Goal: Task Accomplishment & Management: Manage account settings

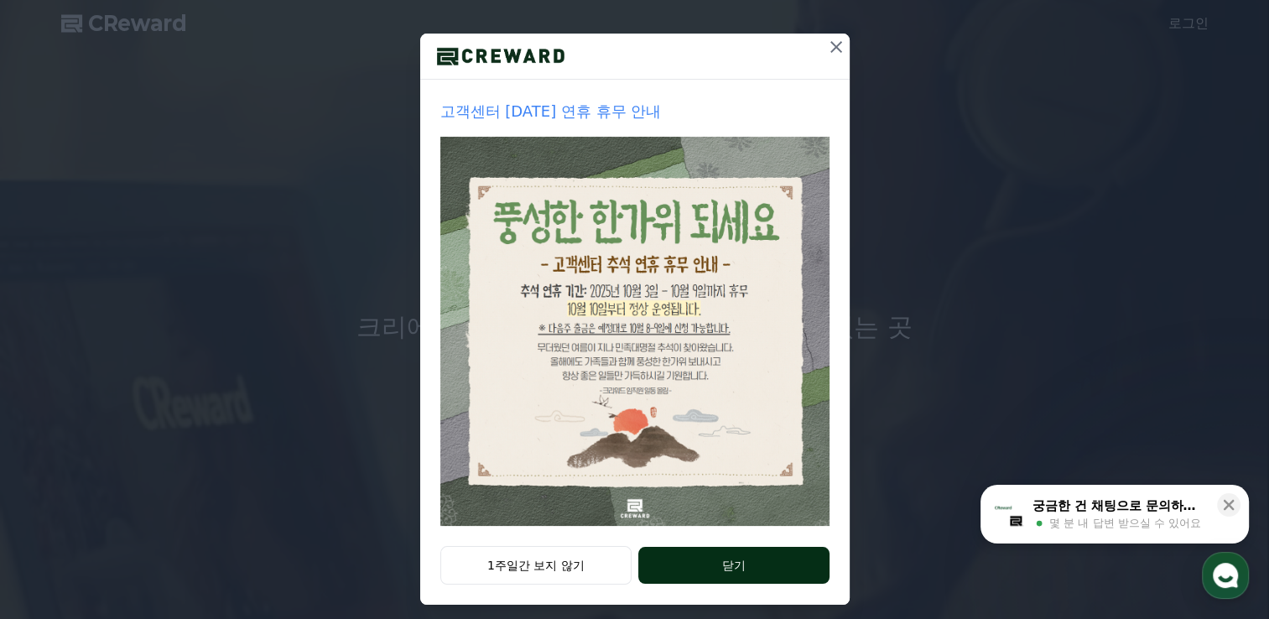
click at [749, 574] on button "닫기" at bounding box center [733, 565] width 190 height 37
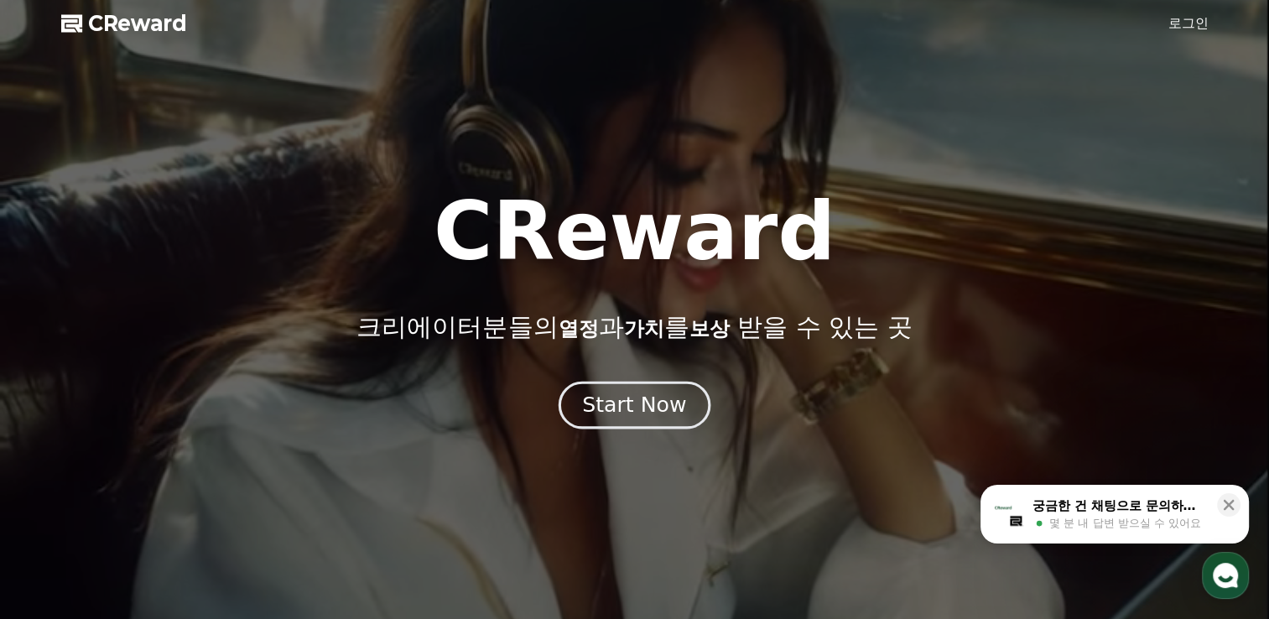
click at [609, 414] on div "Start Now" at bounding box center [634, 405] width 104 height 29
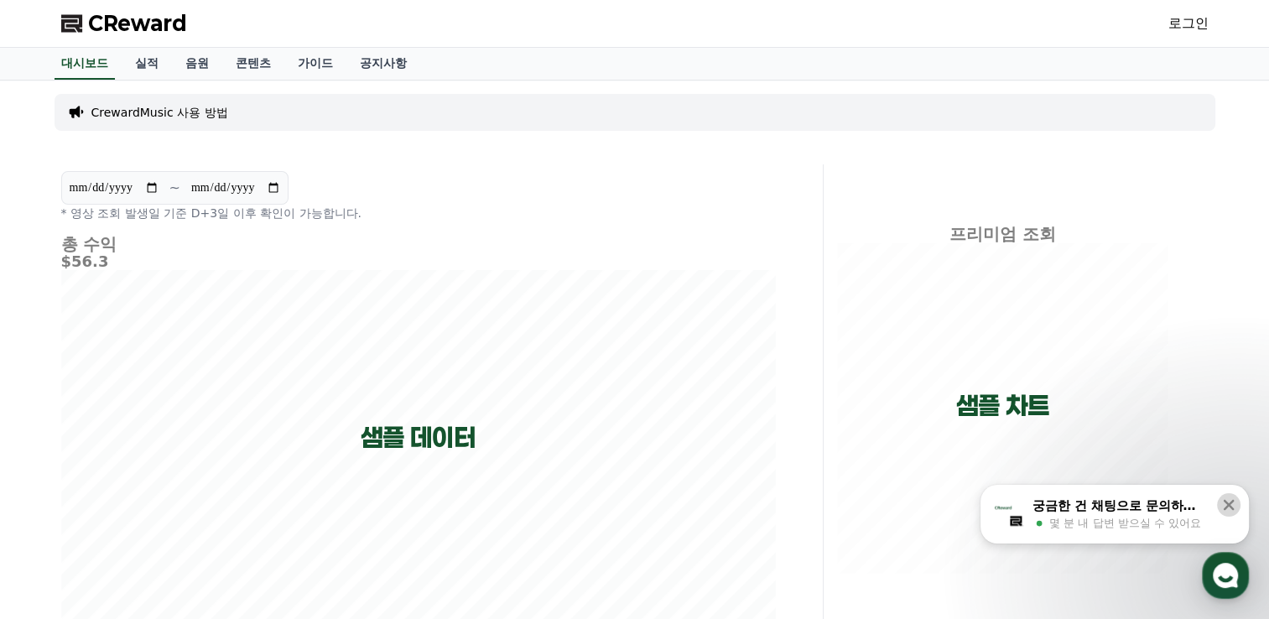
click at [1228, 507] on icon at bounding box center [1228, 505] width 17 height 17
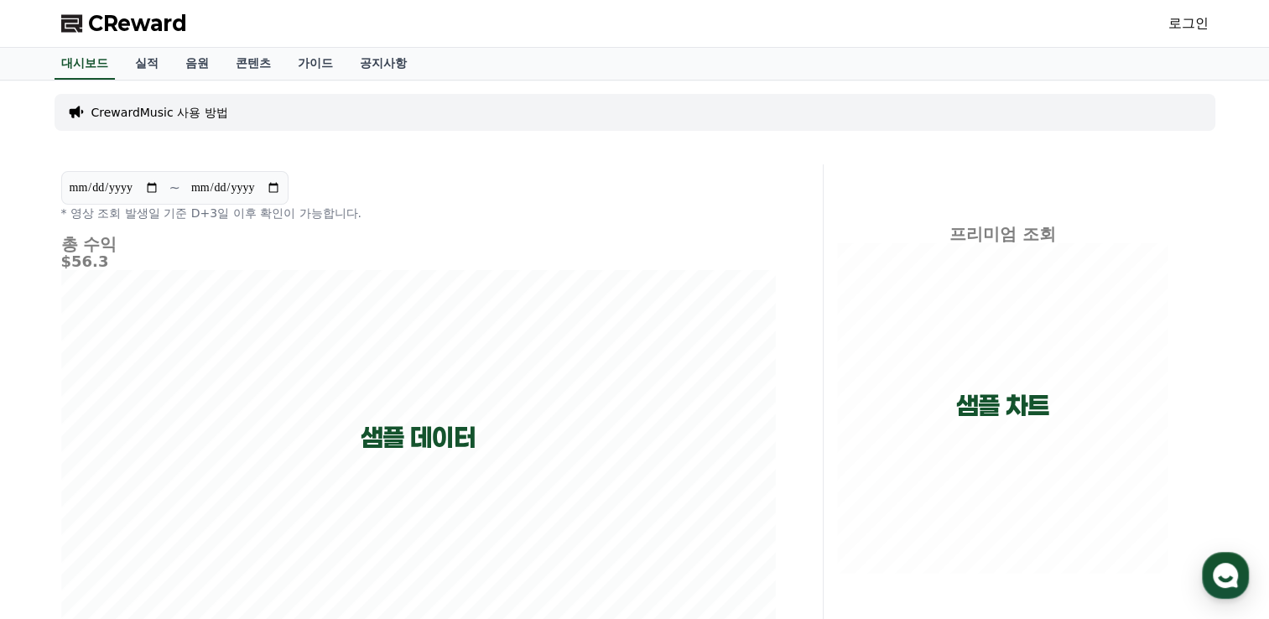
click at [1188, 23] on link "로그인" at bounding box center [1188, 23] width 40 height 20
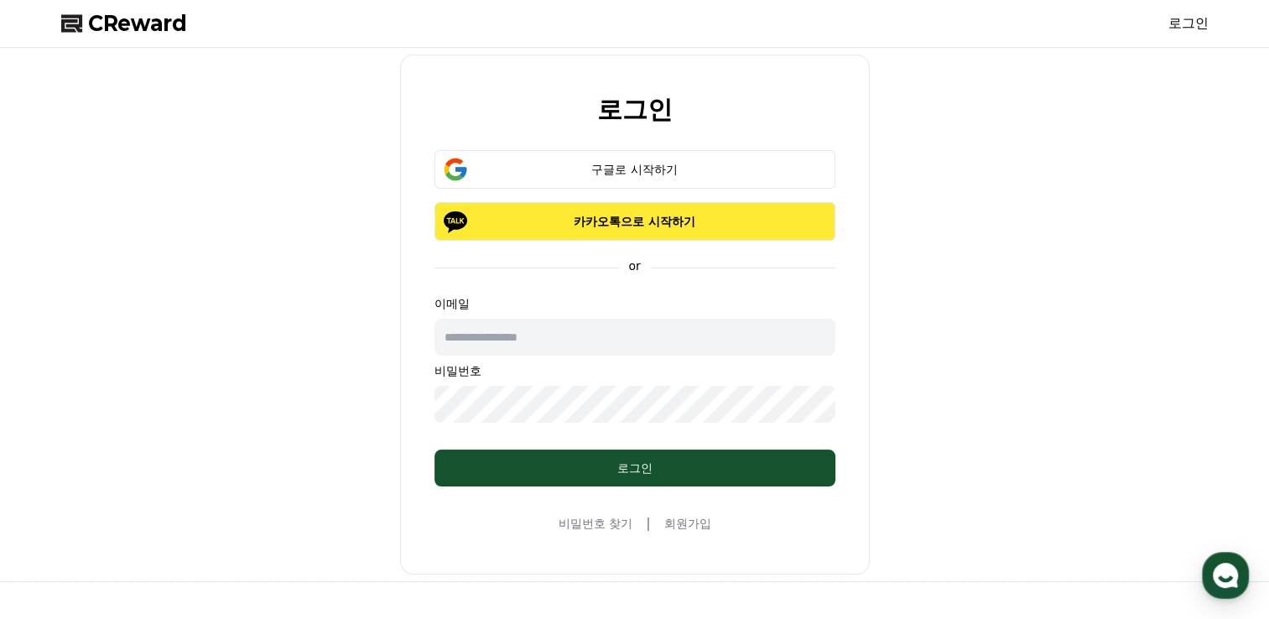
click at [541, 225] on p "카카오톡으로 시작하기" at bounding box center [635, 221] width 352 height 17
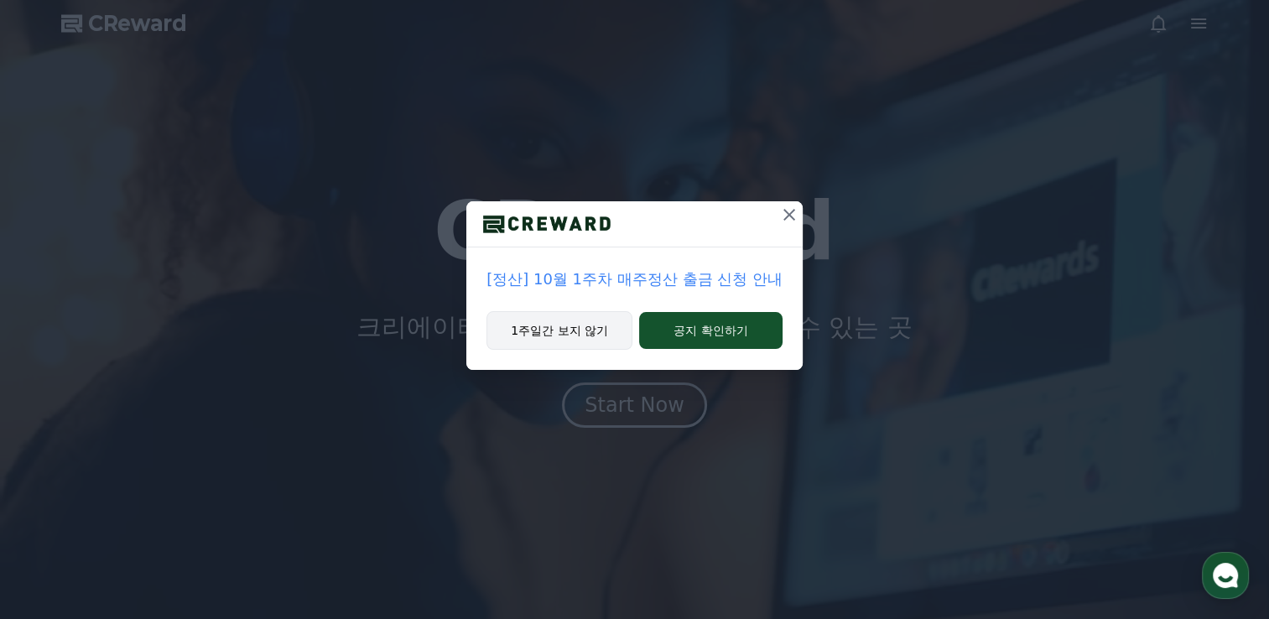
click at [584, 329] on button "1주일간 보지 않기" at bounding box center [559, 330] width 146 height 39
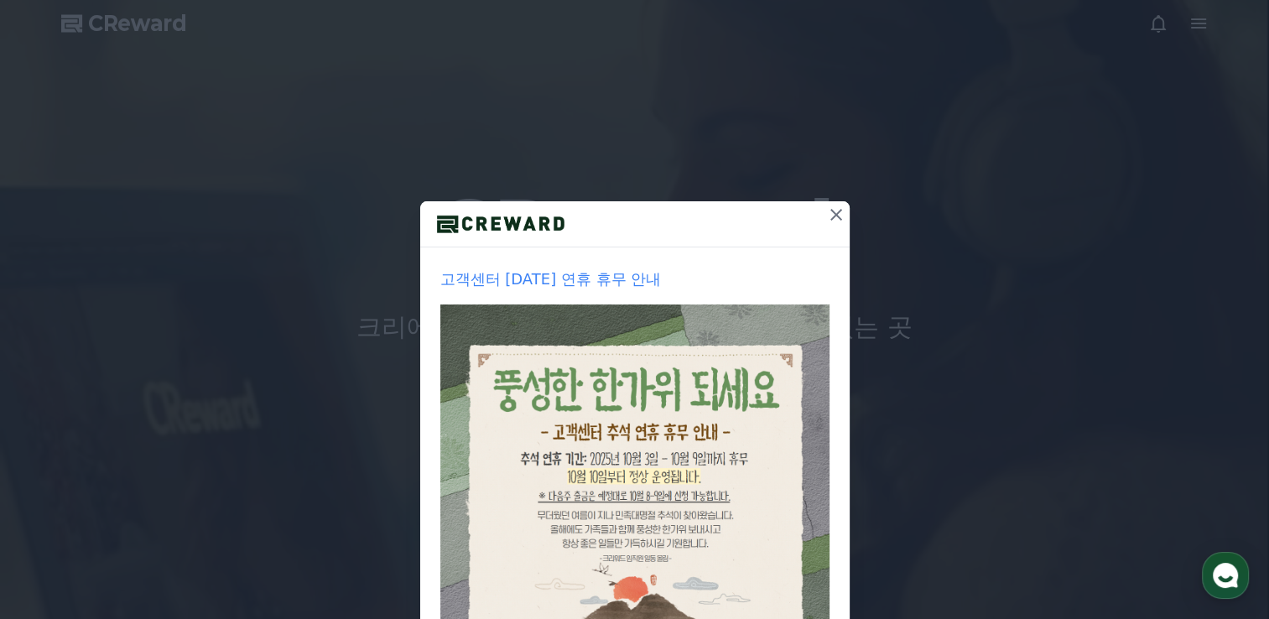
click at [830, 213] on icon at bounding box center [836, 215] width 12 height 12
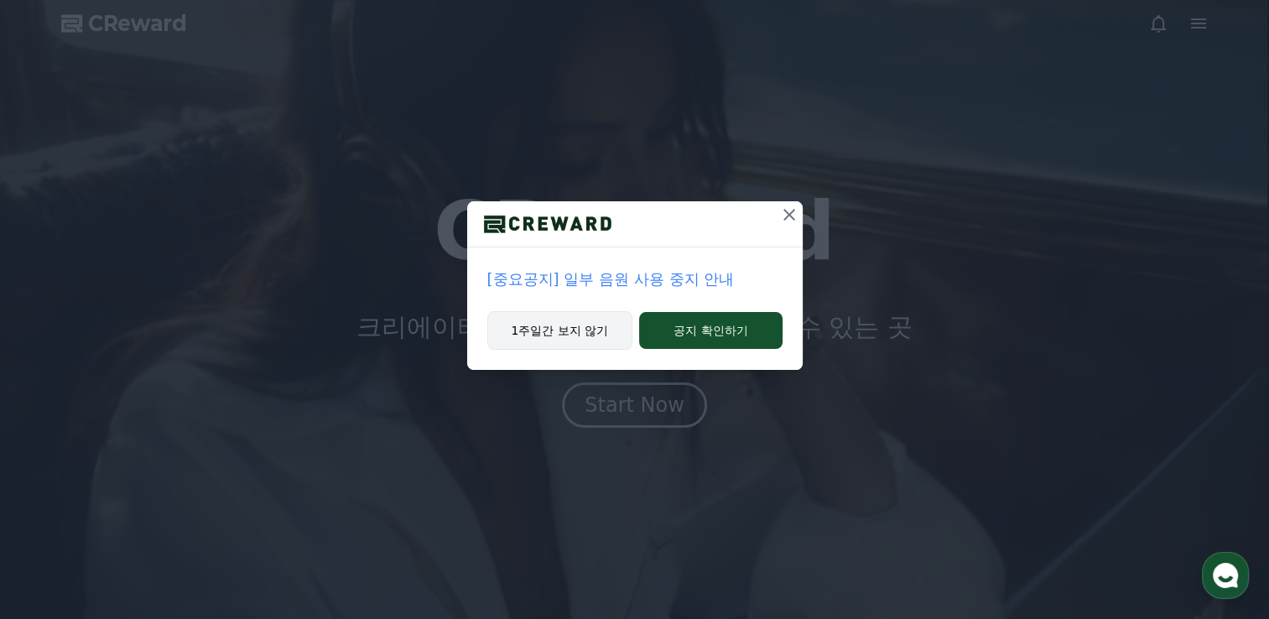
click at [557, 320] on button "1주일간 보지 않기" at bounding box center [560, 330] width 146 height 39
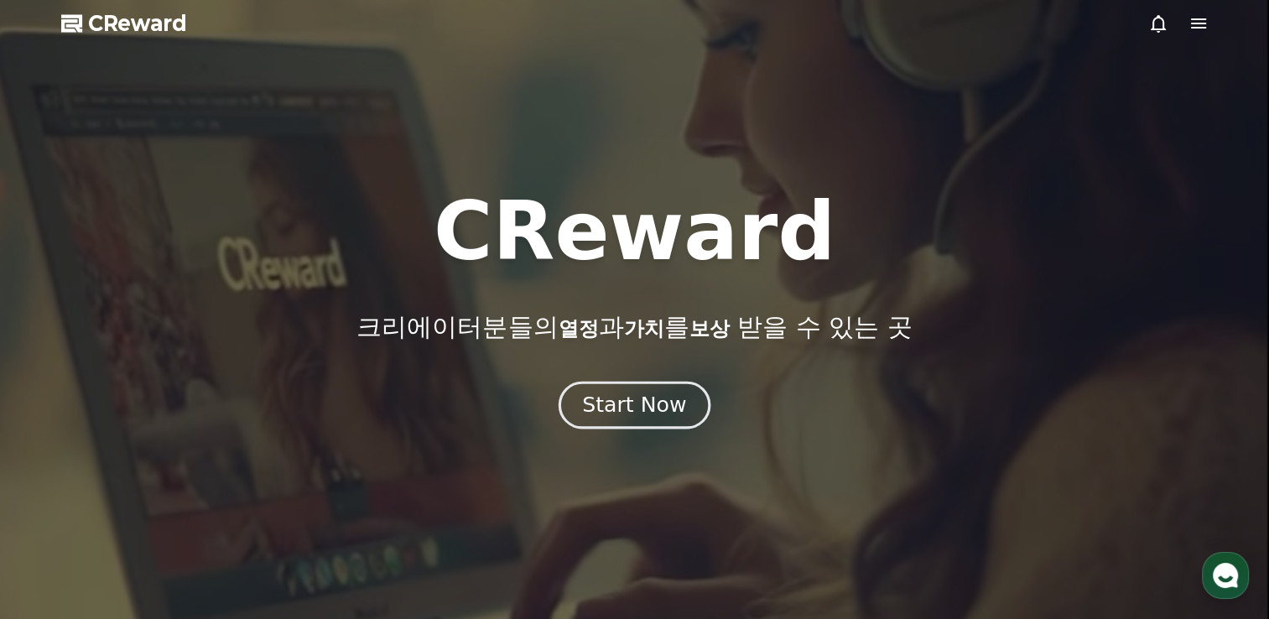
click at [643, 408] on div "Start Now" at bounding box center [634, 405] width 104 height 29
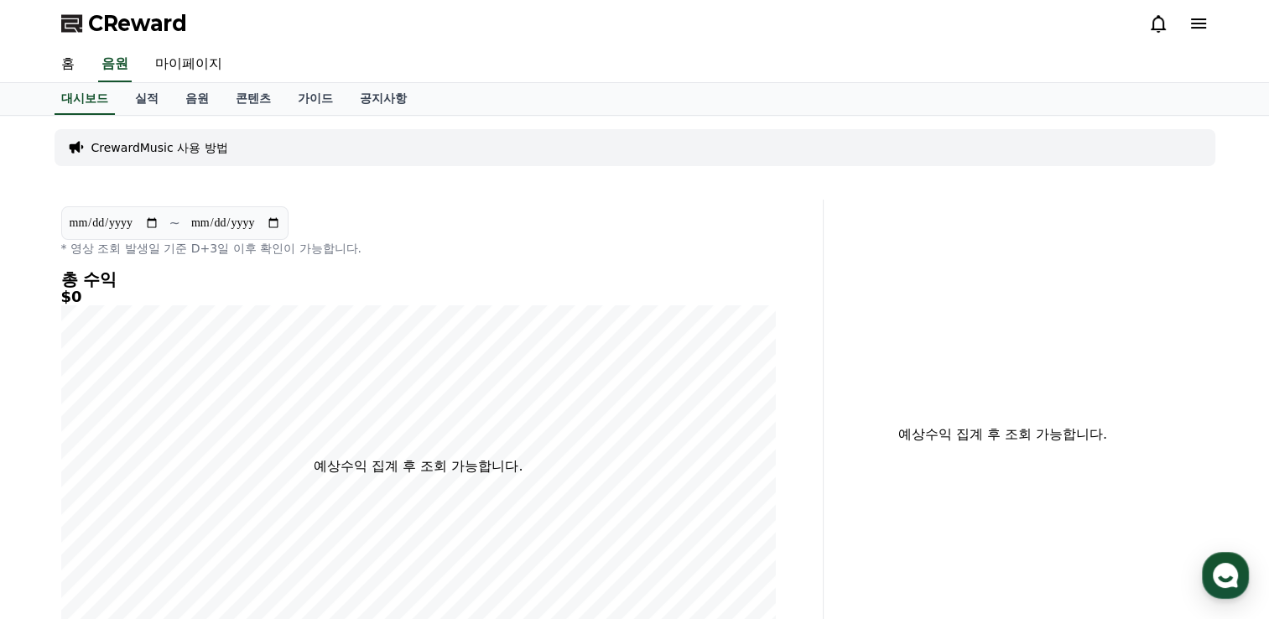
click at [1198, 27] on icon at bounding box center [1198, 23] width 15 height 10
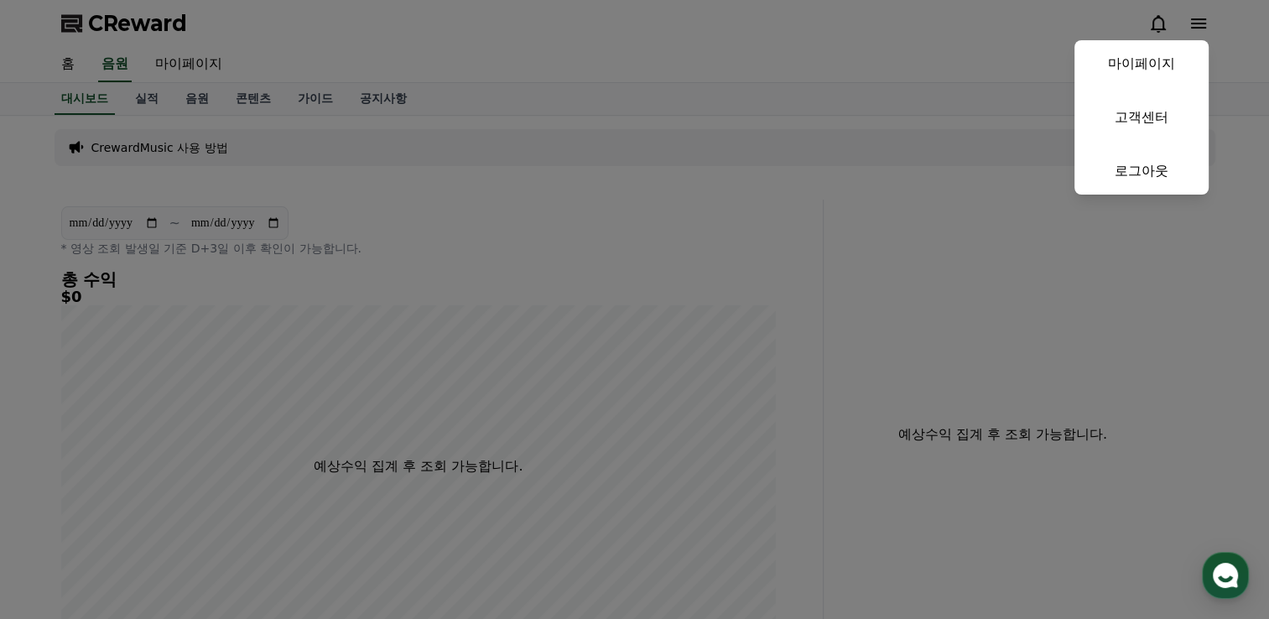
click at [1007, 41] on button "close" at bounding box center [634, 309] width 1269 height 619
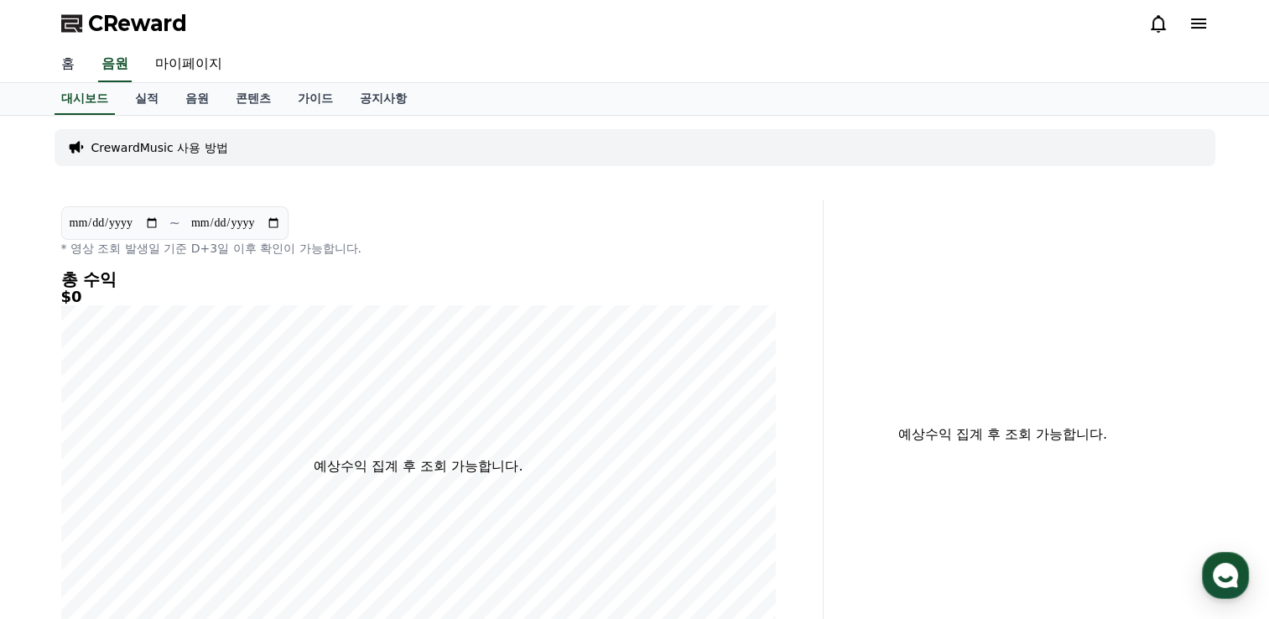
click at [70, 69] on link "홈" at bounding box center [68, 64] width 40 height 35
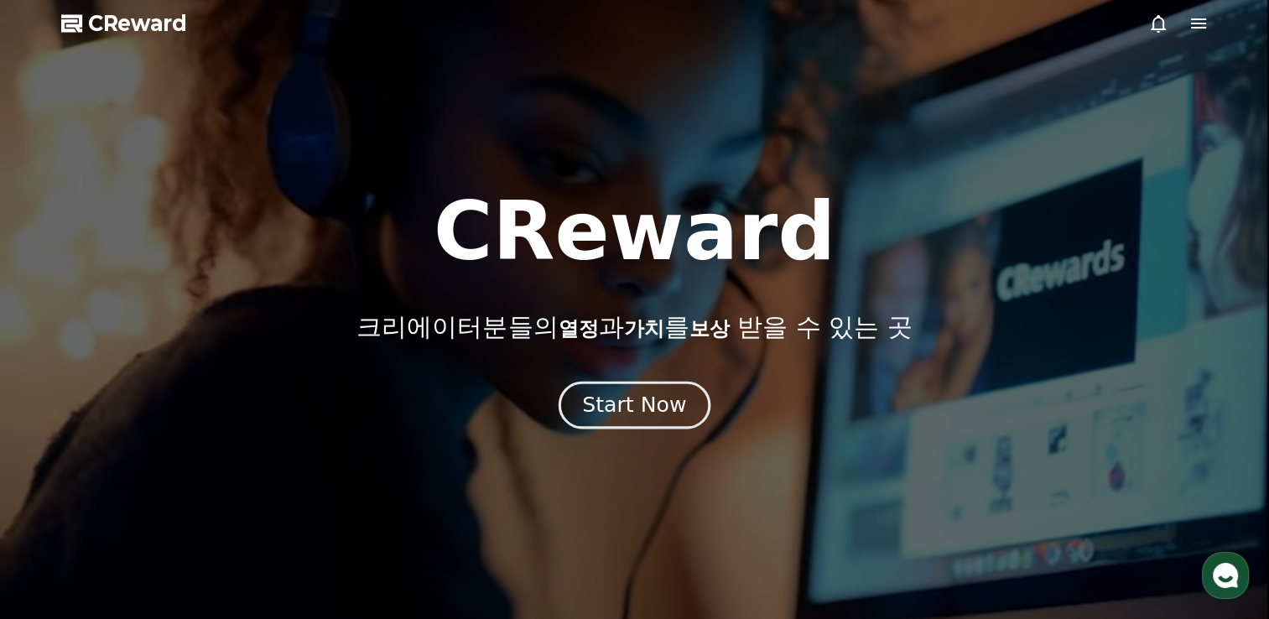
click at [637, 414] on div "Start Now" at bounding box center [634, 405] width 104 height 29
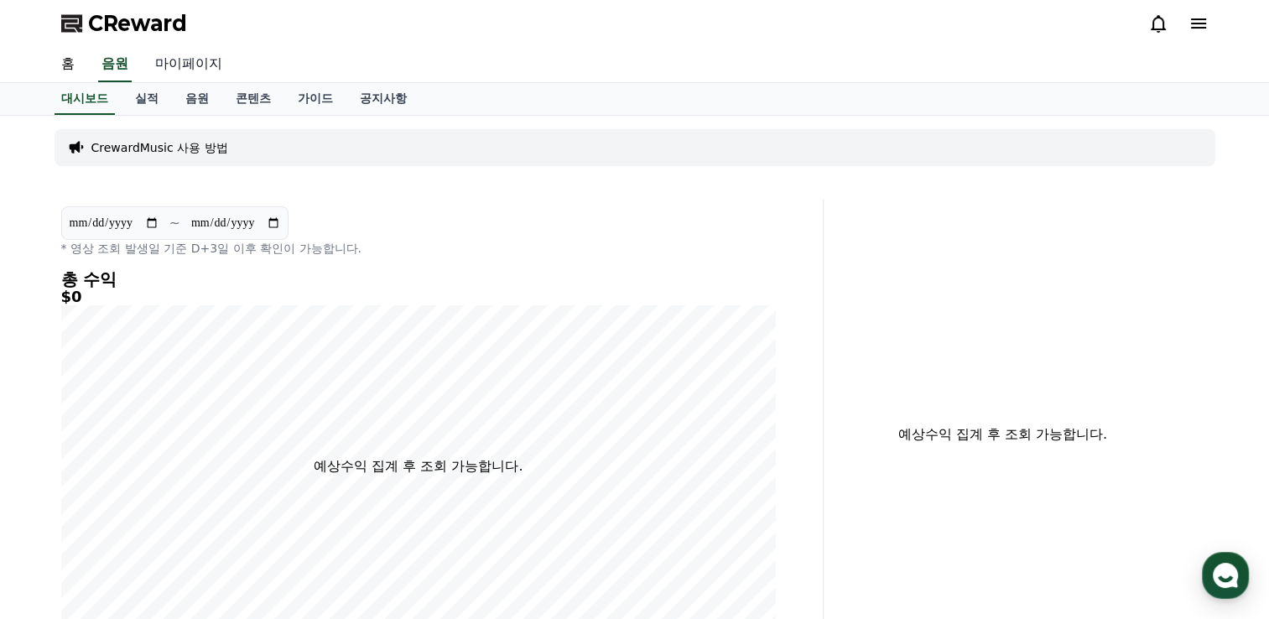
click at [167, 65] on link "마이페이지" at bounding box center [189, 64] width 94 height 35
select select "**********"
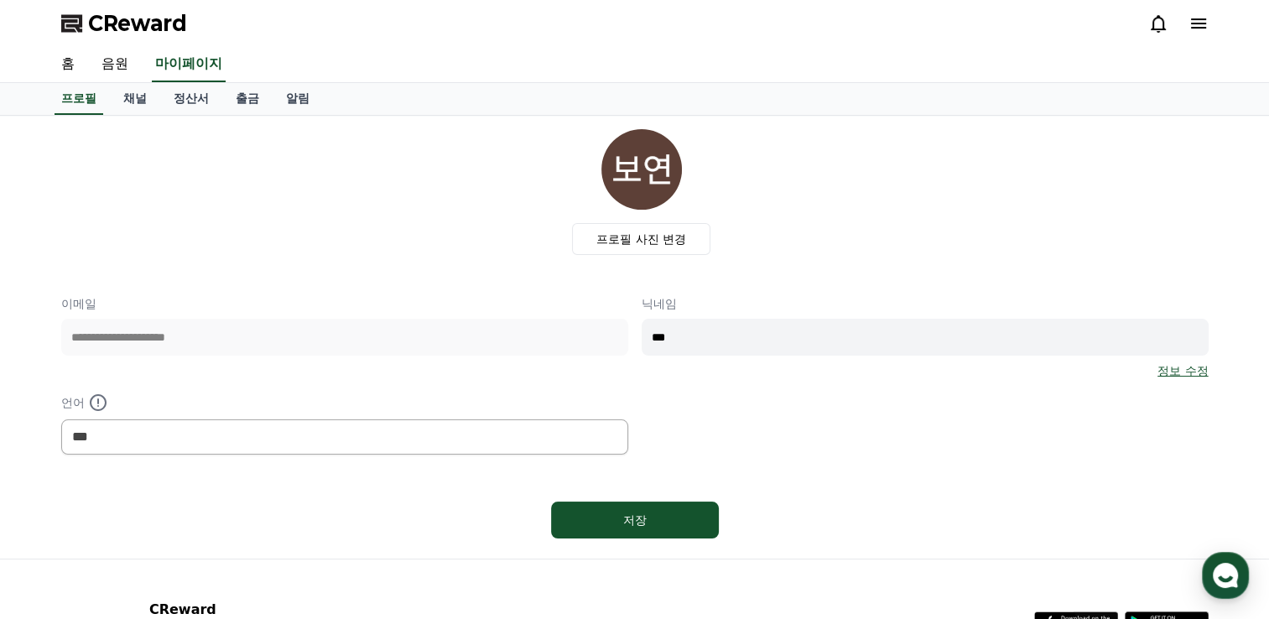
scroll to position [84, 0]
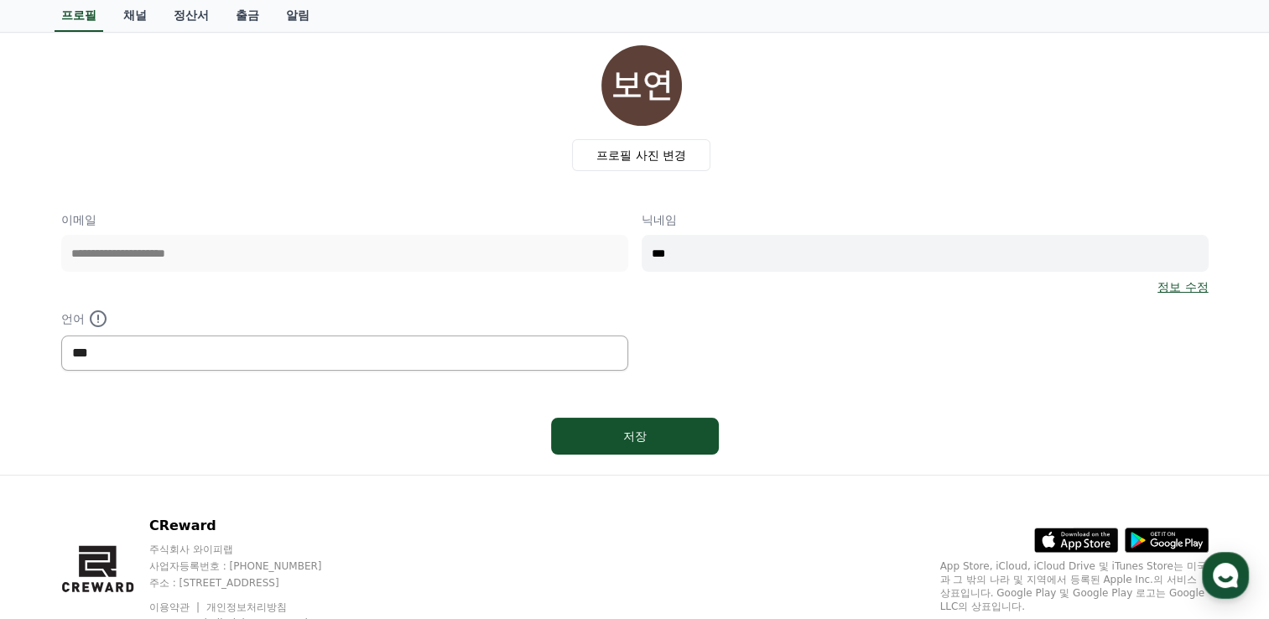
click at [323, 347] on select "*** ******* ***" at bounding box center [344, 352] width 567 height 35
click at [353, 305] on div "**********" at bounding box center [634, 290] width 1147 height 159
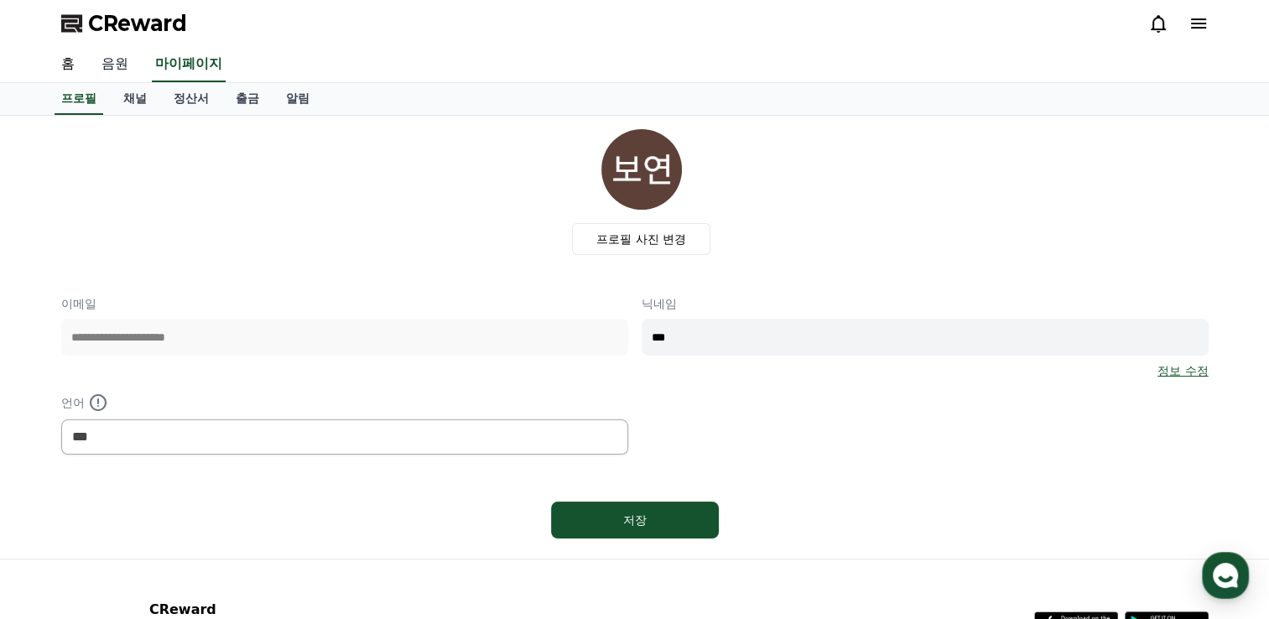
click at [122, 69] on link "음원" at bounding box center [115, 64] width 54 height 35
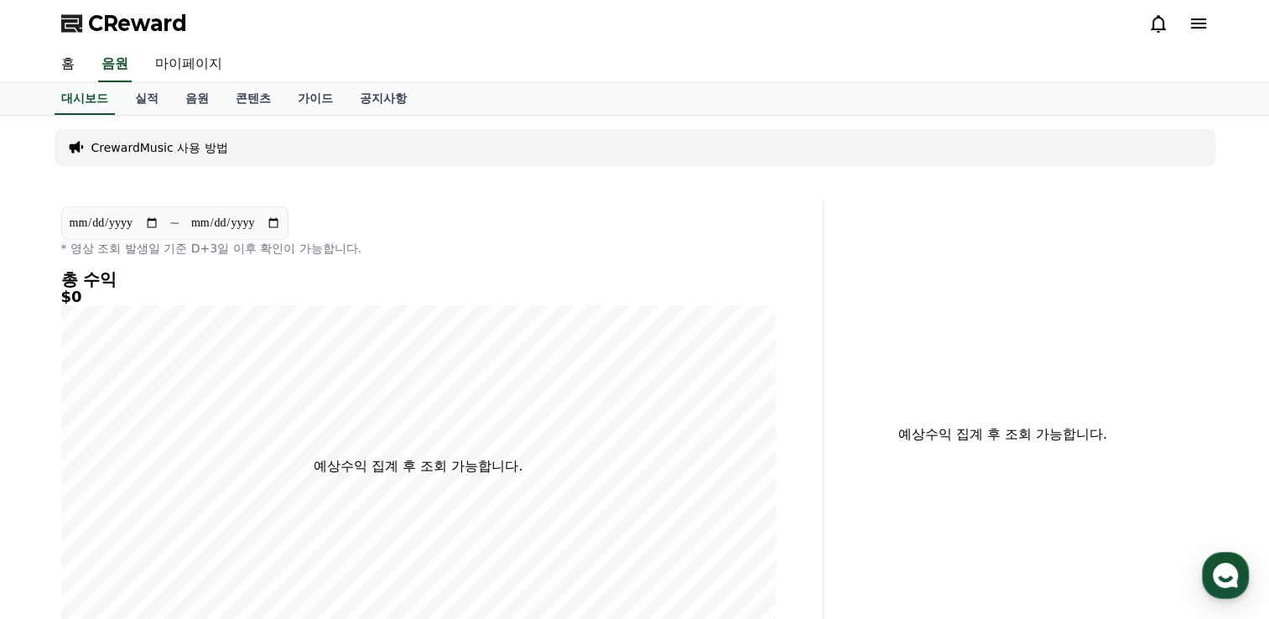
click at [198, 64] on link "마이페이지" at bounding box center [189, 64] width 94 height 35
select select "**********"
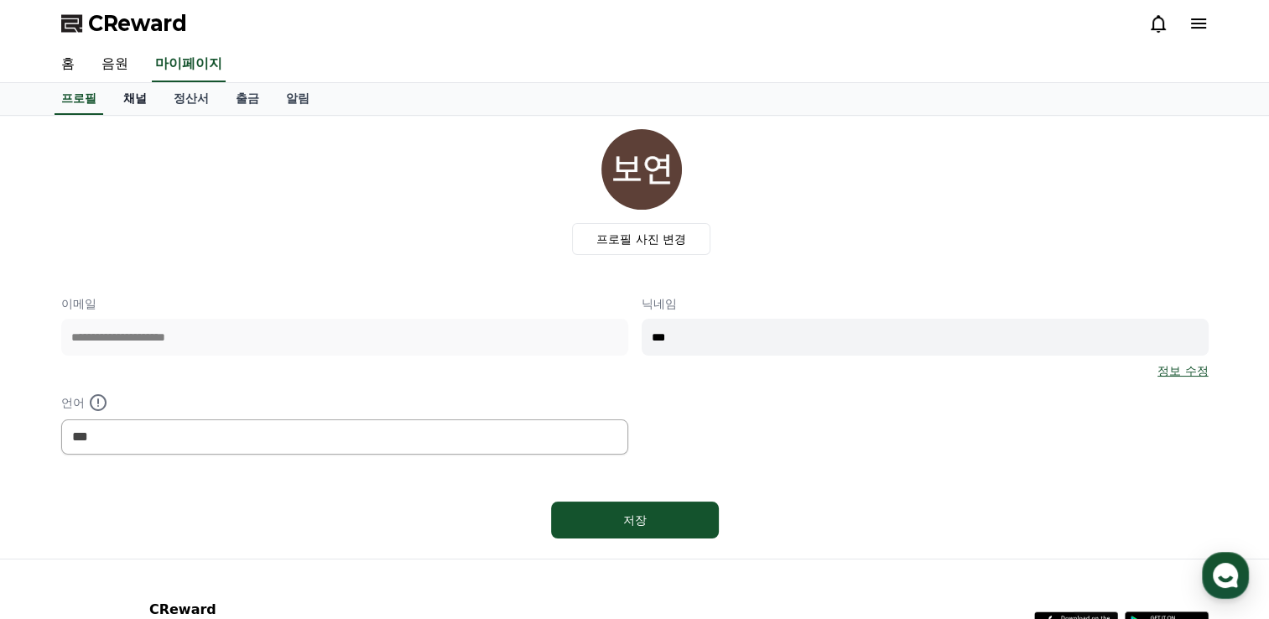
click at [133, 103] on link "채널" at bounding box center [135, 99] width 50 height 32
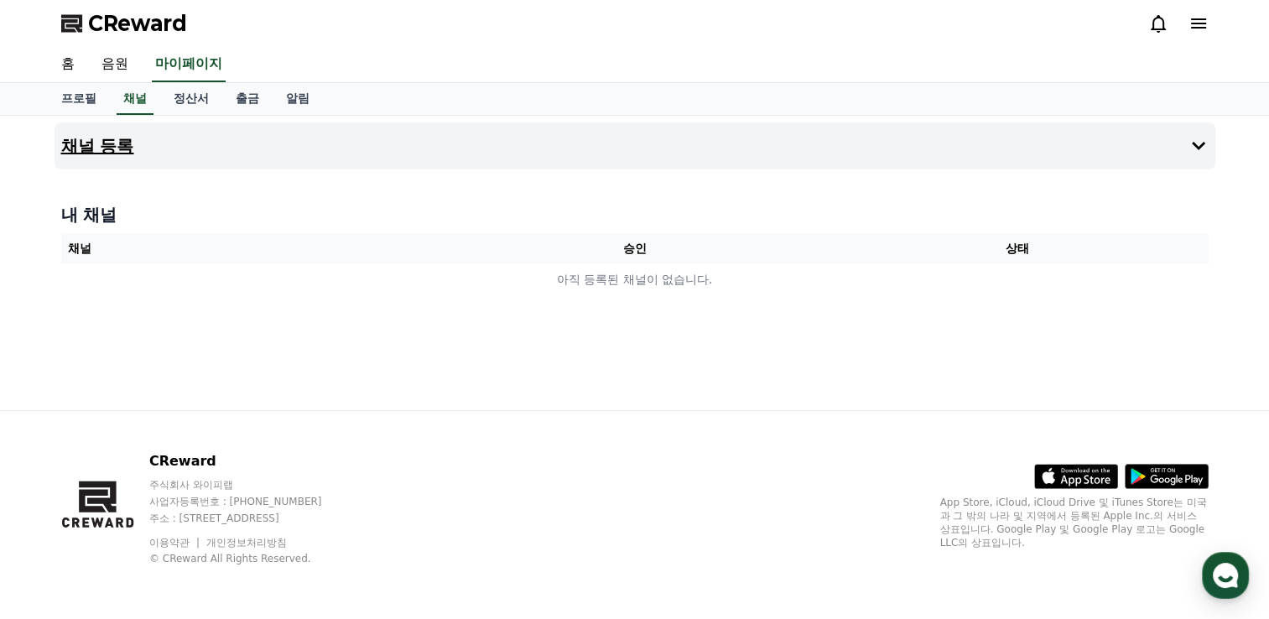
click at [107, 139] on h4 "채널 등록" at bounding box center [97, 146] width 73 height 18
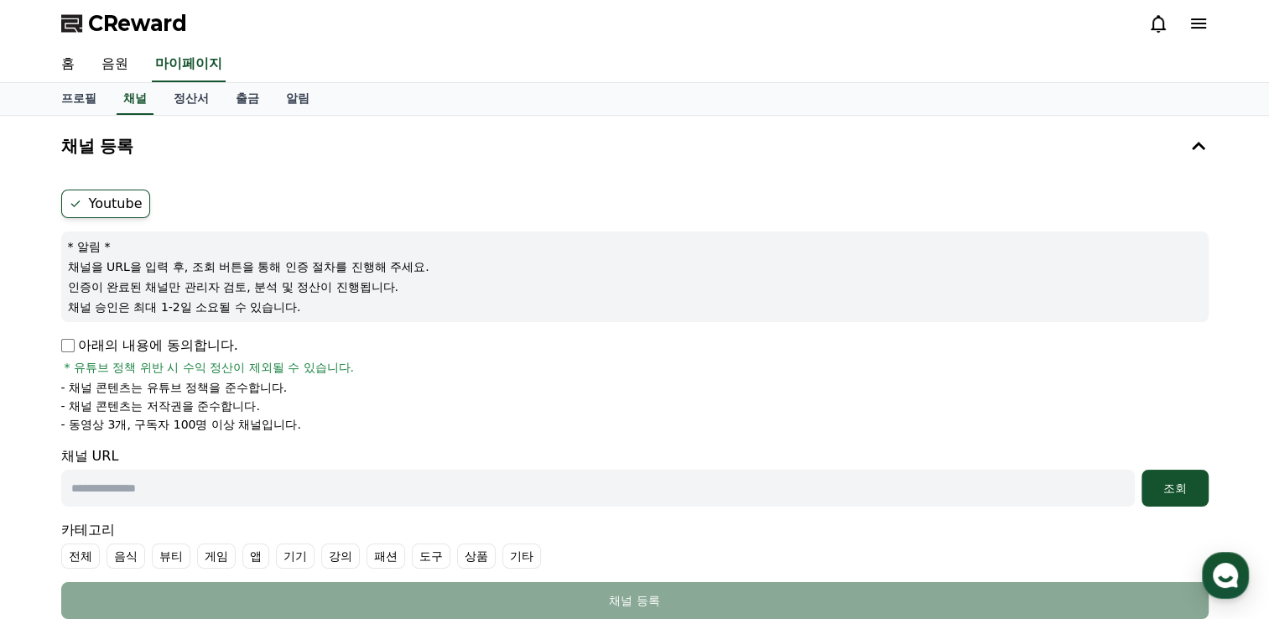
click at [110, 213] on label "Youtube" at bounding box center [105, 204] width 89 height 29
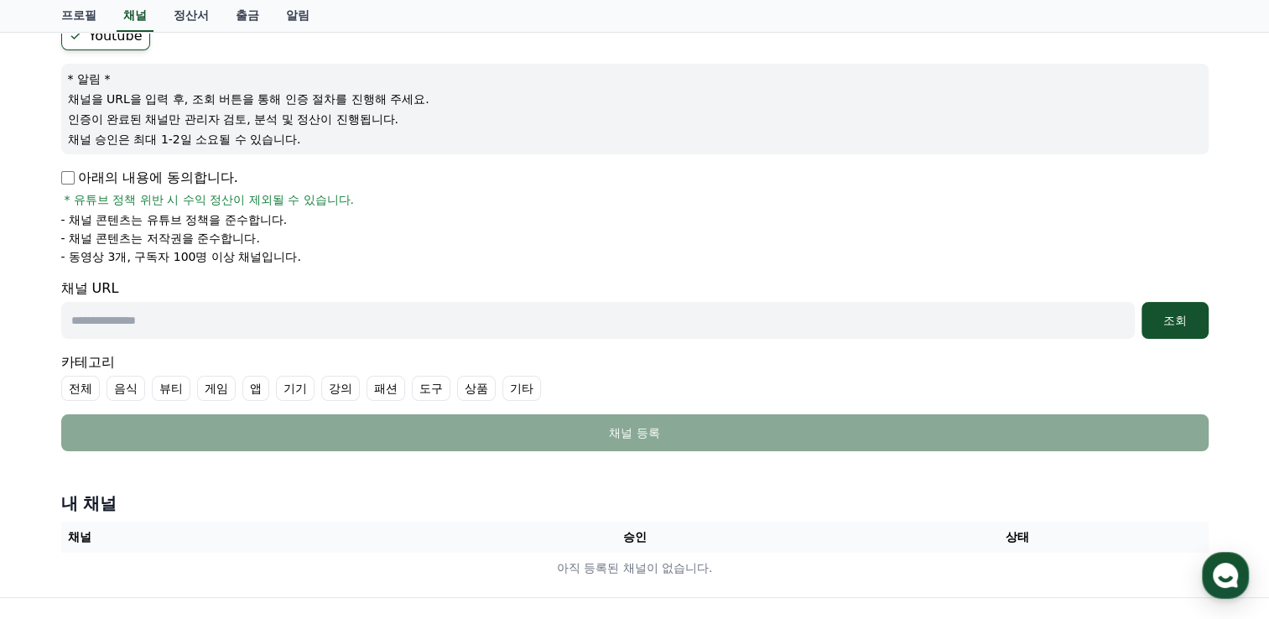
click at [122, 321] on input "text" at bounding box center [598, 320] width 1074 height 37
drag, startPoint x: 122, startPoint y: 321, endPoint x: 731, endPoint y: 282, distance: 610.2
click at [731, 281] on div "채널 URL 조회" at bounding box center [634, 308] width 1147 height 60
click at [1185, 325] on div "조회" at bounding box center [1175, 320] width 54 height 17
drag, startPoint x: 91, startPoint y: 225, endPoint x: 332, endPoint y: 240, distance: 241.2
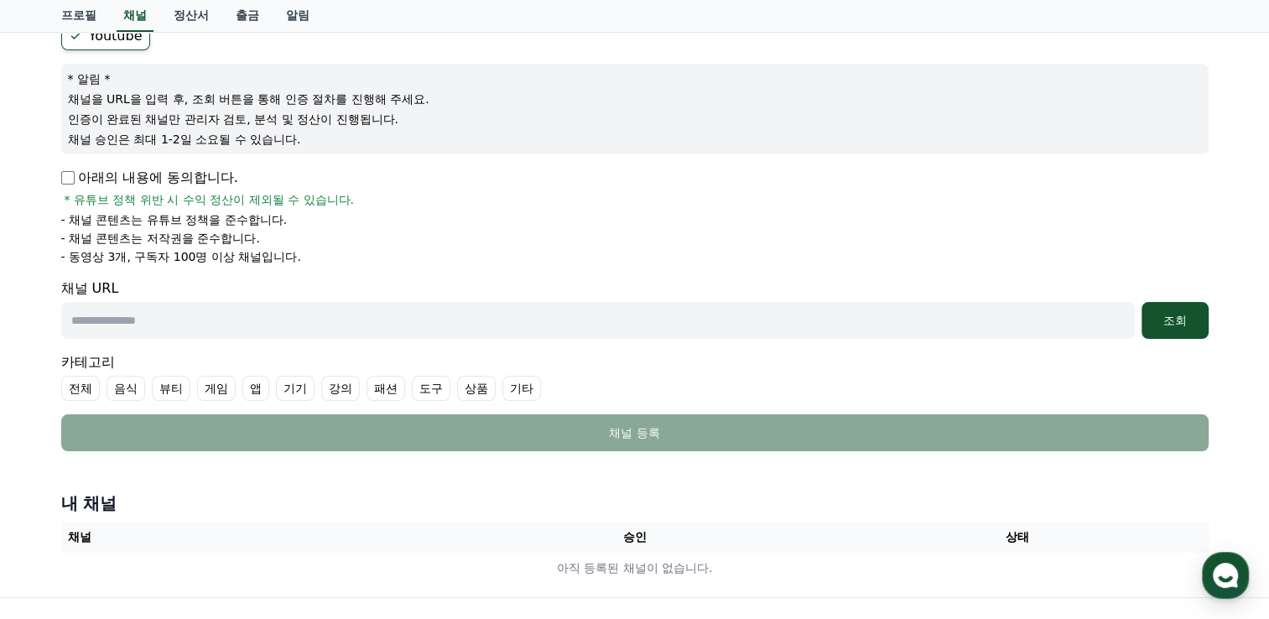
click at [332, 240] on ul "- 채널 콘텐츠는 유튜브 정책을 준수합니다. - 채널 콘텐츠는 저작권을 준수합니다. - 동영상 3개, 구독자 100명 이상 채널입니다." at bounding box center [634, 238] width 1147 height 54
click at [281, 245] on ul "- 채널 콘텐츠는 유튜브 정책을 준수합니다. - 채널 콘텐츠는 저작권을 준수합니다. - 동영상 3개, 구독자 100명 이상 채널입니다." at bounding box center [634, 238] width 1147 height 54
drag, startPoint x: 66, startPoint y: 260, endPoint x: 309, endPoint y: 272, distance: 242.7
click at [309, 272] on form "Youtube * 알림 * 채널을 URL을 입력 후, 조회 버튼을 통해 인증 절차를 진행해 주세요. 인증이 완료된 채널만 관리자 검토, 분석 …" at bounding box center [634, 236] width 1147 height 429
drag, startPoint x: 309, startPoint y: 272, endPoint x: 330, endPoint y: 271, distance: 21.0
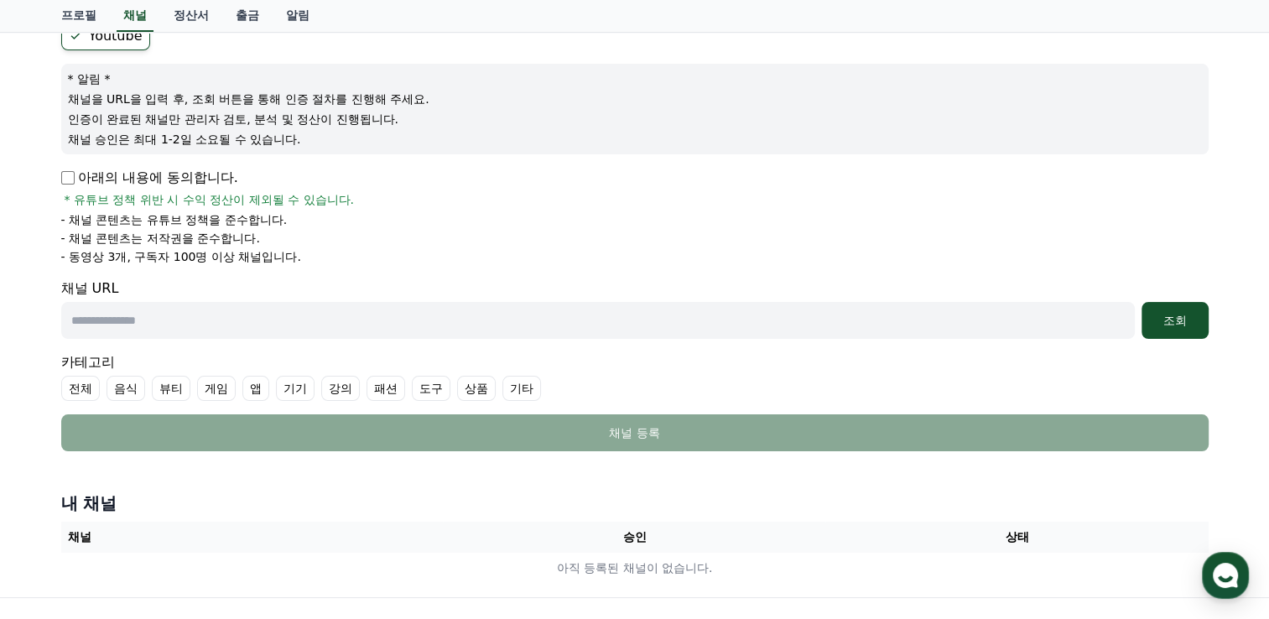
click at [330, 271] on form "Youtube * 알림 * 채널을 URL을 입력 후, 조회 버튼을 통해 인증 절차를 진행해 주세요. 인증이 완료된 채널만 관리자 검토, 분석 …" at bounding box center [634, 236] width 1147 height 429
click at [331, 270] on form "Youtube * 알림 * 채널을 URL을 입력 후, 조회 버튼을 통해 인증 절차를 진행해 주세요. 인증이 완료된 채널만 관리자 검토, 분석 …" at bounding box center [634, 236] width 1147 height 429
paste input "**********"
click at [1157, 325] on div "조회" at bounding box center [1175, 320] width 54 height 17
drag, startPoint x: 291, startPoint y: 317, endPoint x: 7, endPoint y: 321, distance: 284.4
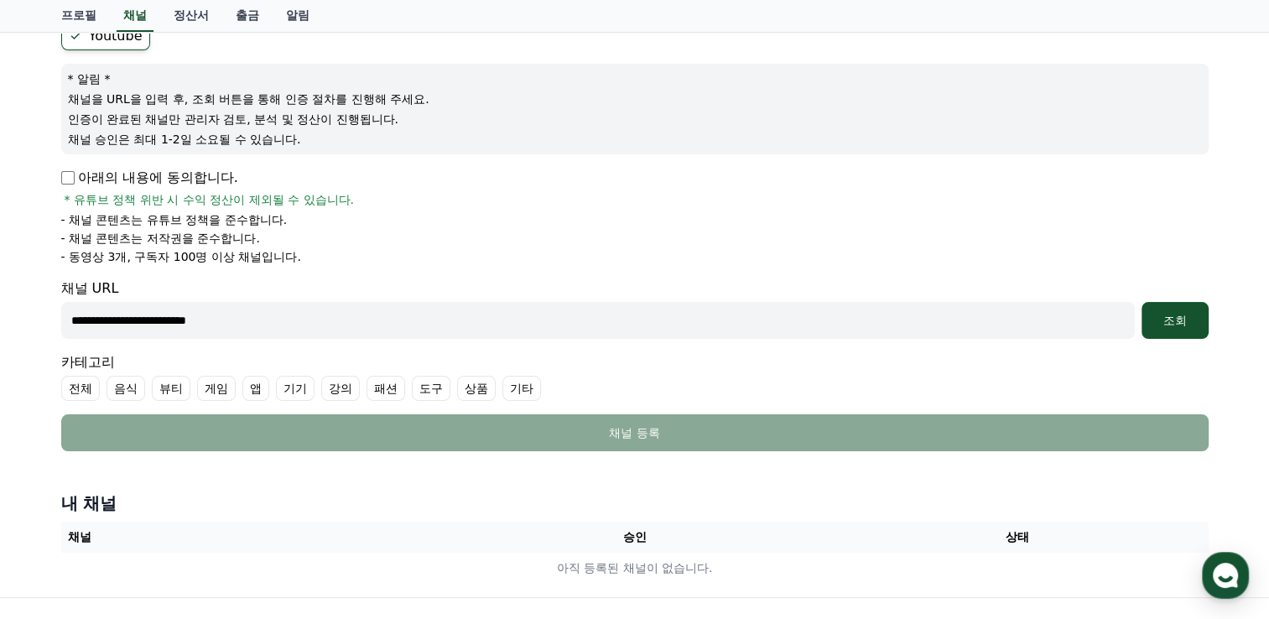
click at [7, 321] on div "**********" at bounding box center [634, 272] width 1269 height 649
paste input "text"
click at [306, 321] on input "**********" at bounding box center [598, 320] width 1074 height 37
drag, startPoint x: 303, startPoint y: 315, endPoint x: 195, endPoint y: 319, distance: 108.2
click at [195, 319] on input "**********" at bounding box center [598, 320] width 1074 height 37
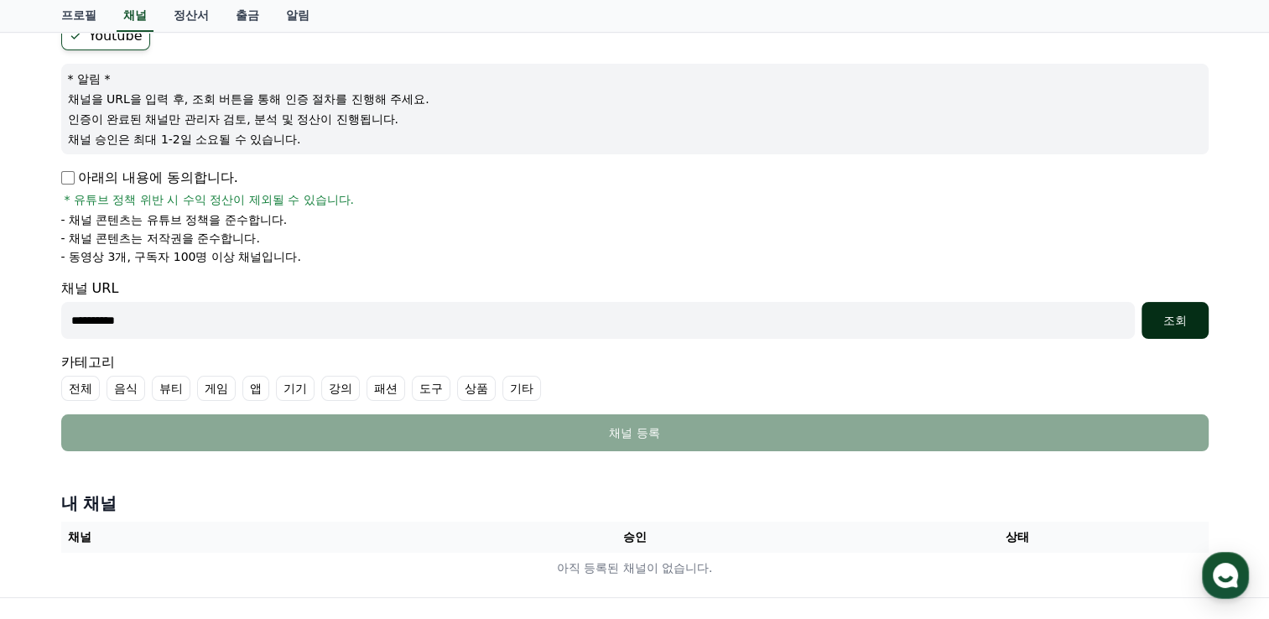
click at [1176, 316] on div "조회" at bounding box center [1175, 320] width 54 height 17
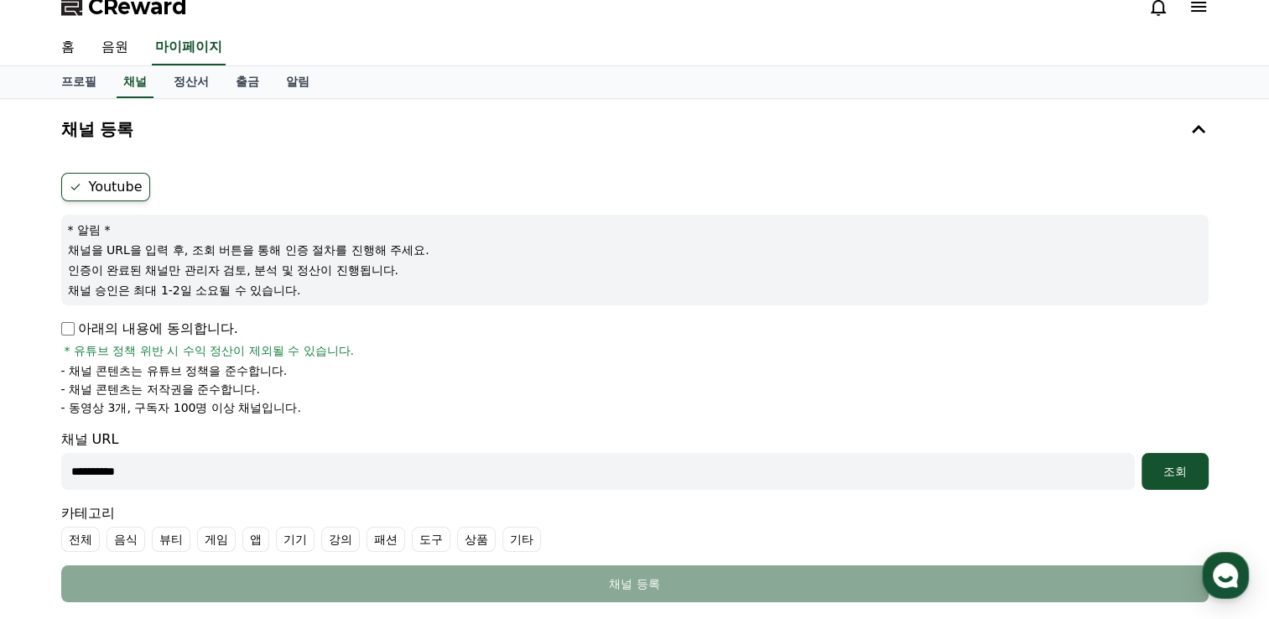
scroll to position [101, 0]
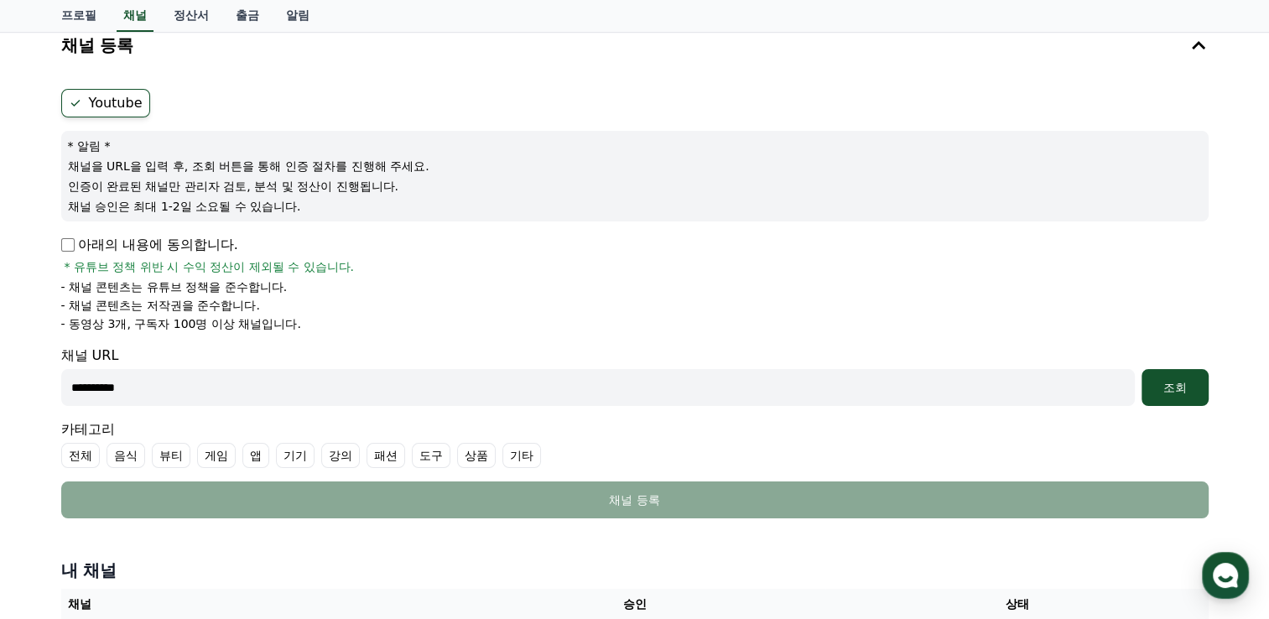
click at [151, 396] on input "**********" at bounding box center [598, 387] width 1074 height 37
type input "*"
paste input "**********"
type input "**********"
click at [1179, 384] on div "조회" at bounding box center [1175, 387] width 54 height 17
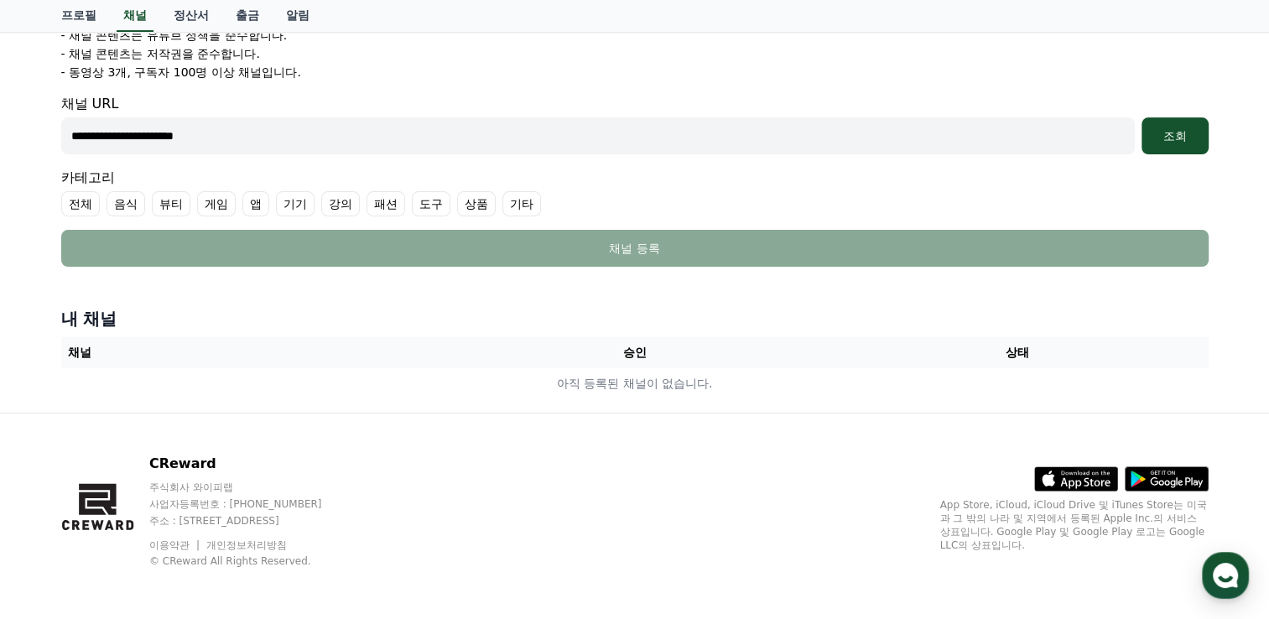
scroll to position [185, 0]
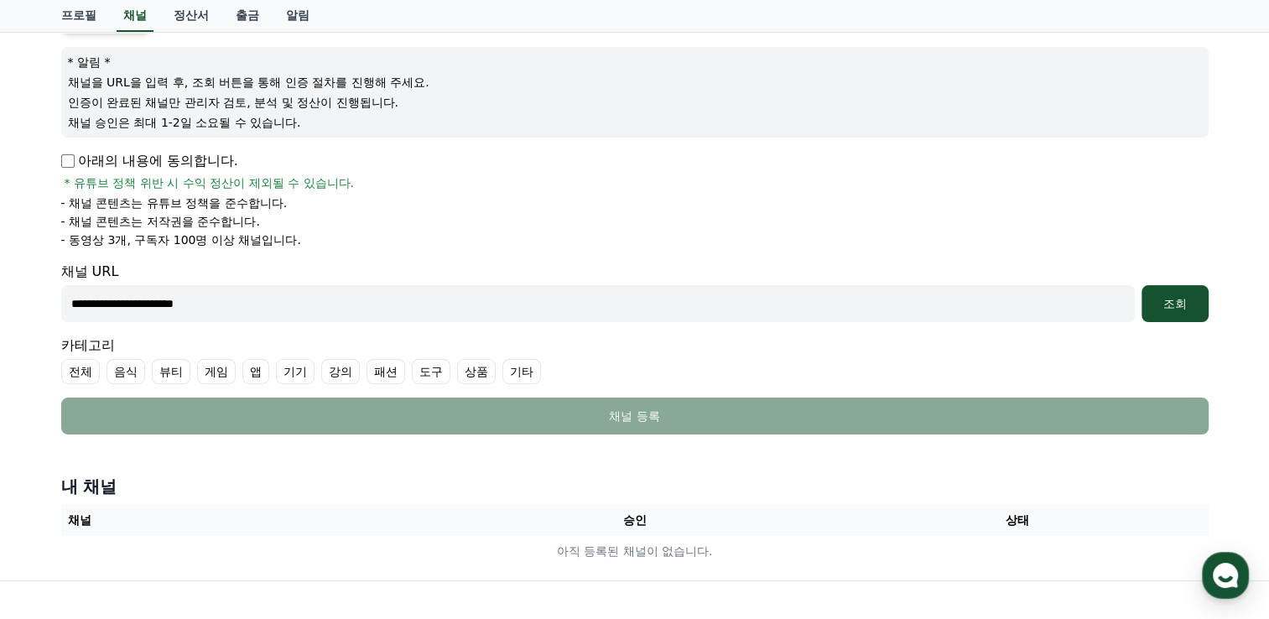
drag, startPoint x: 263, startPoint y: 301, endPoint x: 44, endPoint y: 309, distance: 219.1
click at [44, 309] on div "**********" at bounding box center [634, 255] width 1269 height 649
click at [560, 290] on input "**********" at bounding box center [598, 303] width 1074 height 37
click at [1160, 307] on div "조회" at bounding box center [1175, 303] width 54 height 17
click at [245, 307] on input "**********" at bounding box center [598, 303] width 1074 height 37
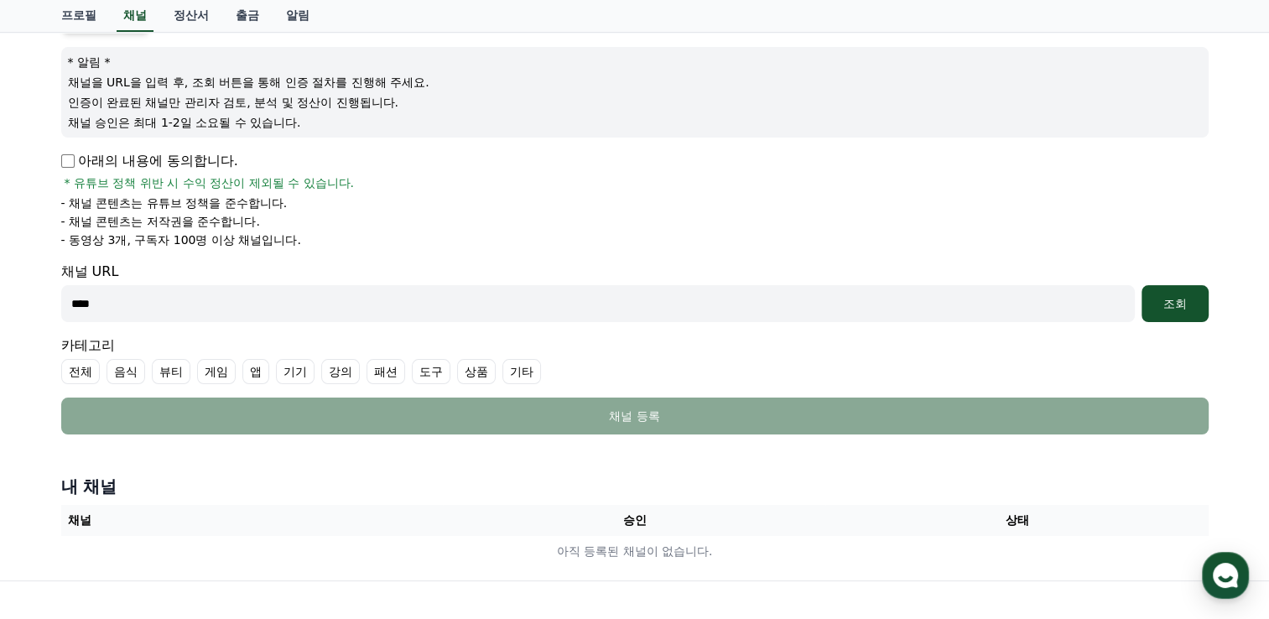
click at [75, 304] on input "****" at bounding box center [598, 303] width 1074 height 37
click at [1174, 303] on div "조회" at bounding box center [1175, 303] width 54 height 17
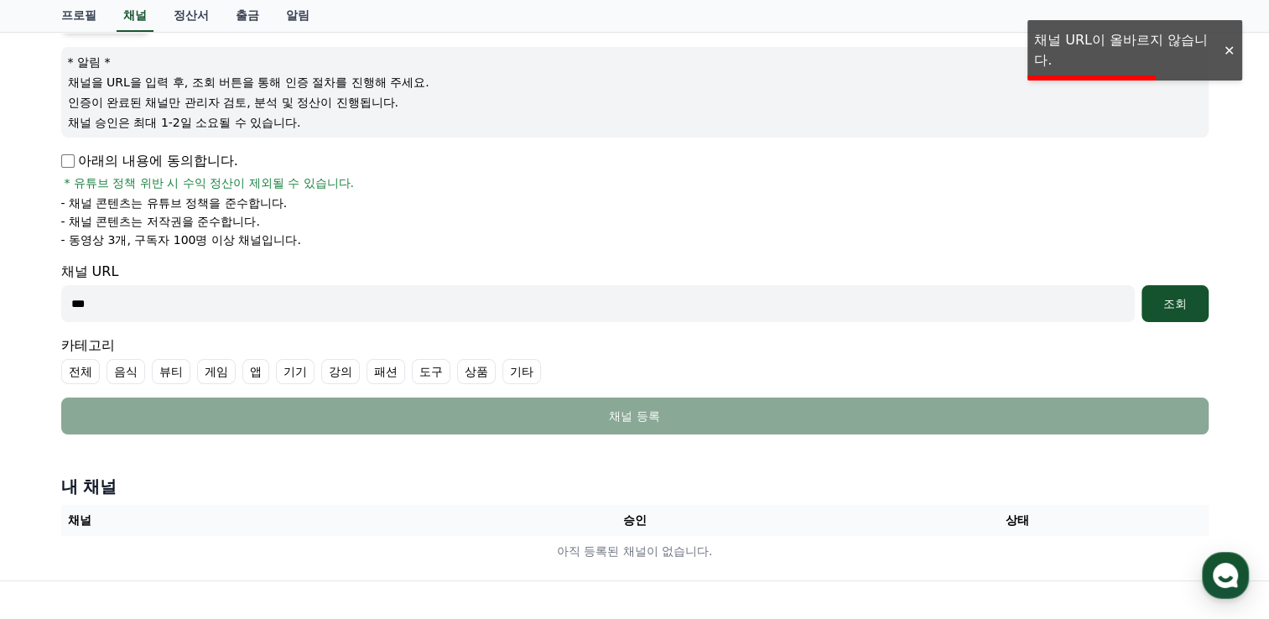
click at [150, 301] on input "***" at bounding box center [598, 303] width 1074 height 37
type input "*"
drag, startPoint x: 312, startPoint y: 297, endPoint x: 471, endPoint y: 309, distance: 159.0
click at [471, 309] on input "text" at bounding box center [598, 303] width 1074 height 37
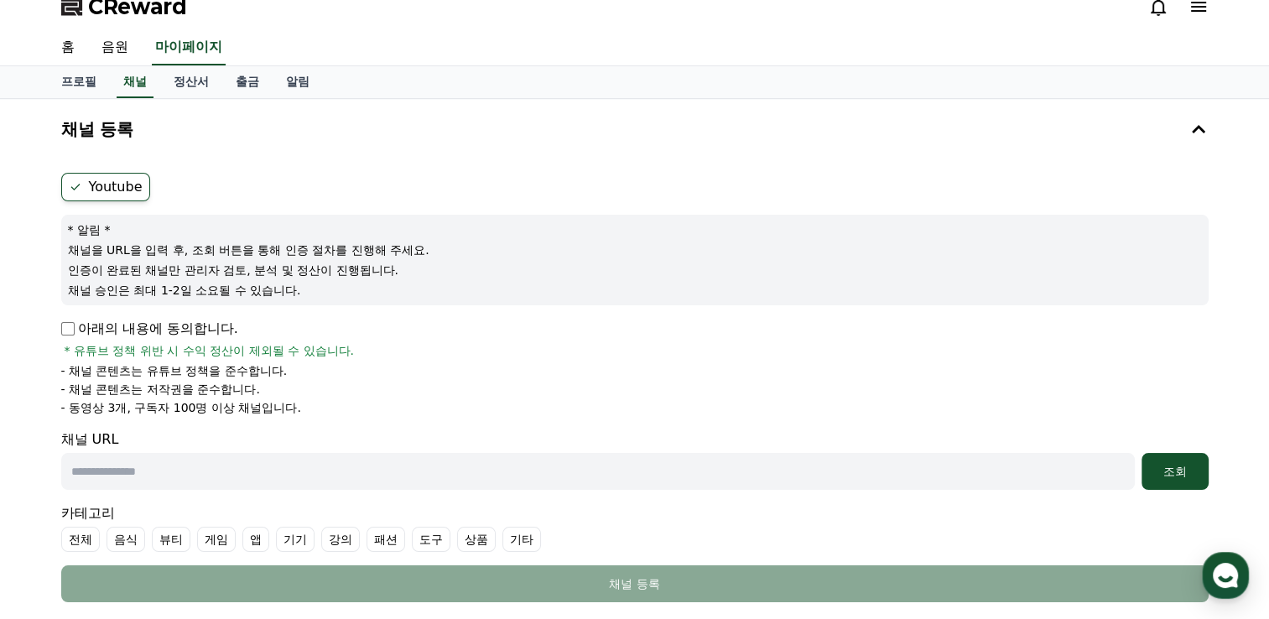
drag, startPoint x: 81, startPoint y: 251, endPoint x: 413, endPoint y: 295, distance: 335.1
click at [413, 295] on div "* 알림 * 채널을 URL을 입력 후, 조회 버튼을 통해 인증 절차를 진행해 주세요. 인증이 완료된 채널만 관리자 검토, 분석 및 정산이 진행…" at bounding box center [634, 260] width 1147 height 91
drag, startPoint x: 413, startPoint y: 295, endPoint x: 557, endPoint y: 112, distance: 232.9
click at [557, 112] on button "채널 등록" at bounding box center [635, 129] width 1161 height 47
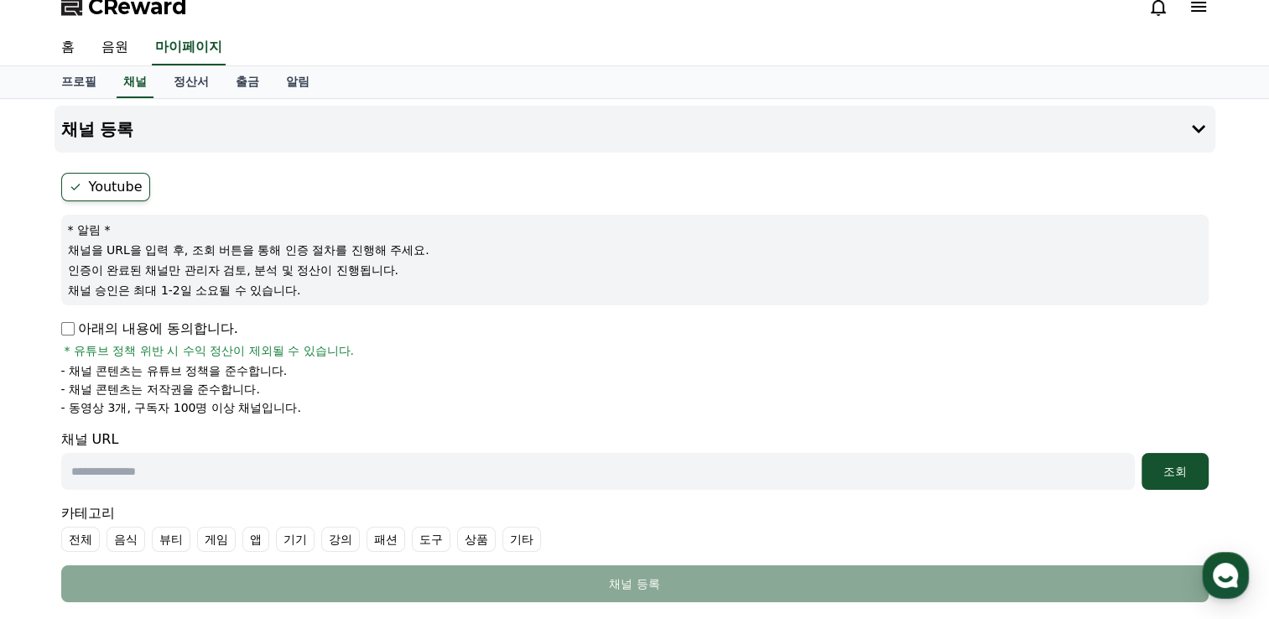
scroll to position [0, 0]
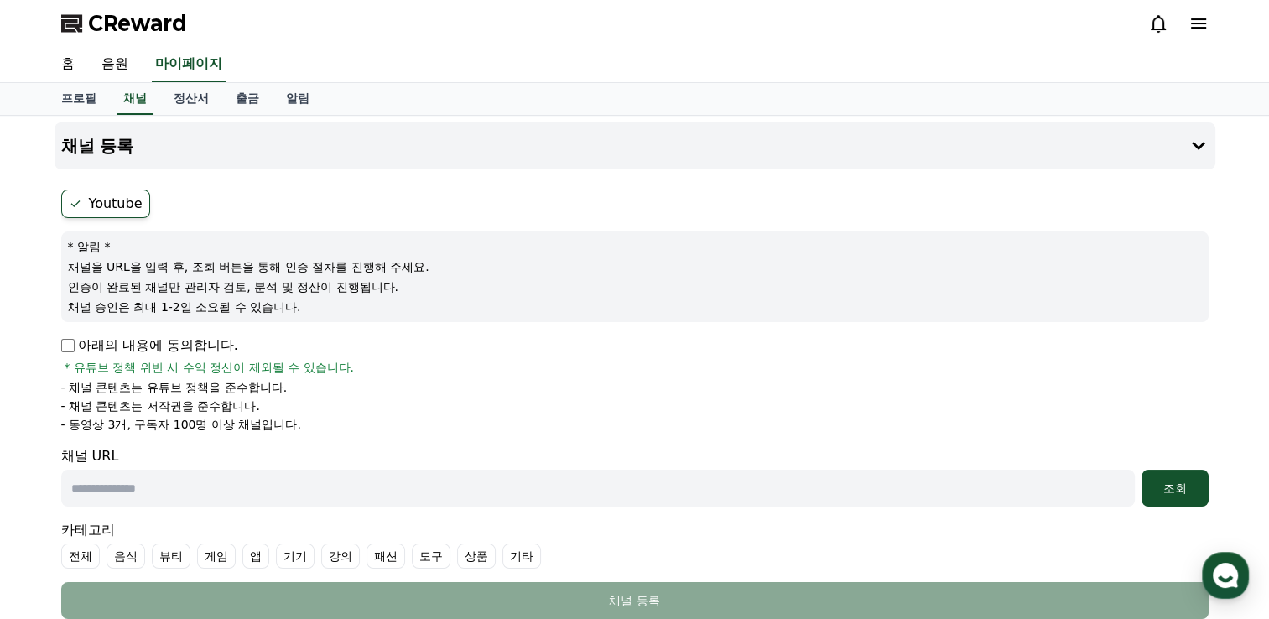
click at [559, 112] on div "CReward 홈 음원 마이페이지 프로필 채널 정산서 출금 알림 채널 등록 Youtube * 알림 * 채널을 URL을 입력 후, 조회 버튼을 …" at bounding box center [634, 487] width 1269 height 974
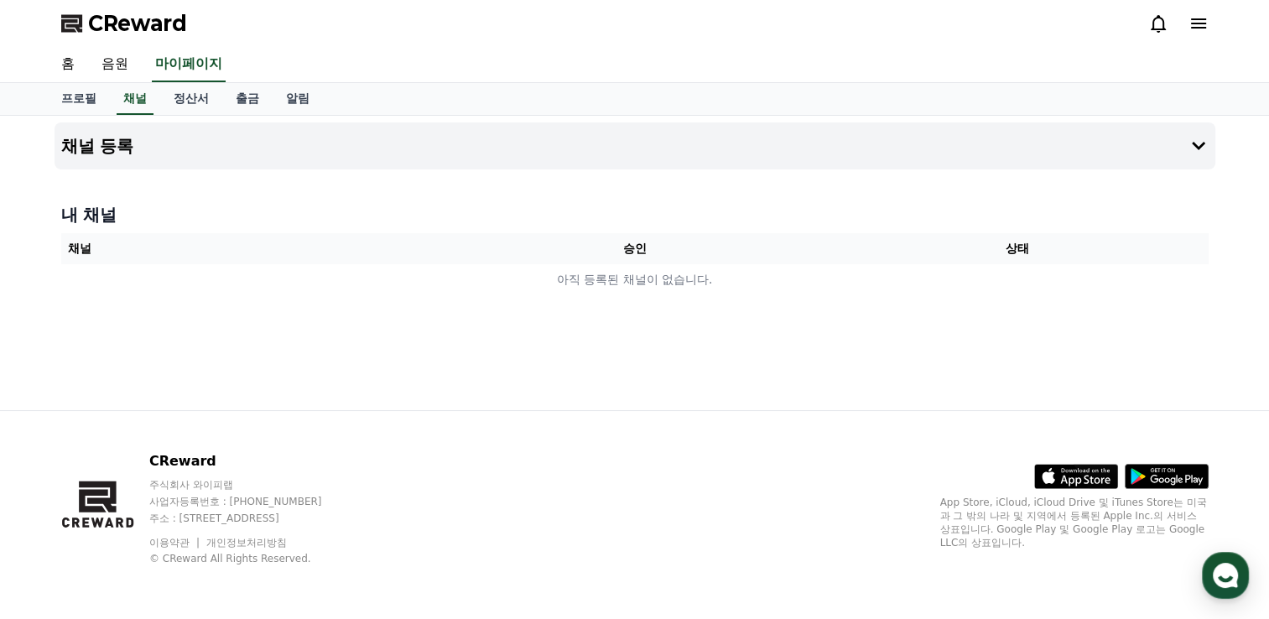
click at [480, 247] on th "승인" at bounding box center [634, 248] width 382 height 31
click at [119, 150] on h4 "채널 등록" at bounding box center [97, 146] width 73 height 18
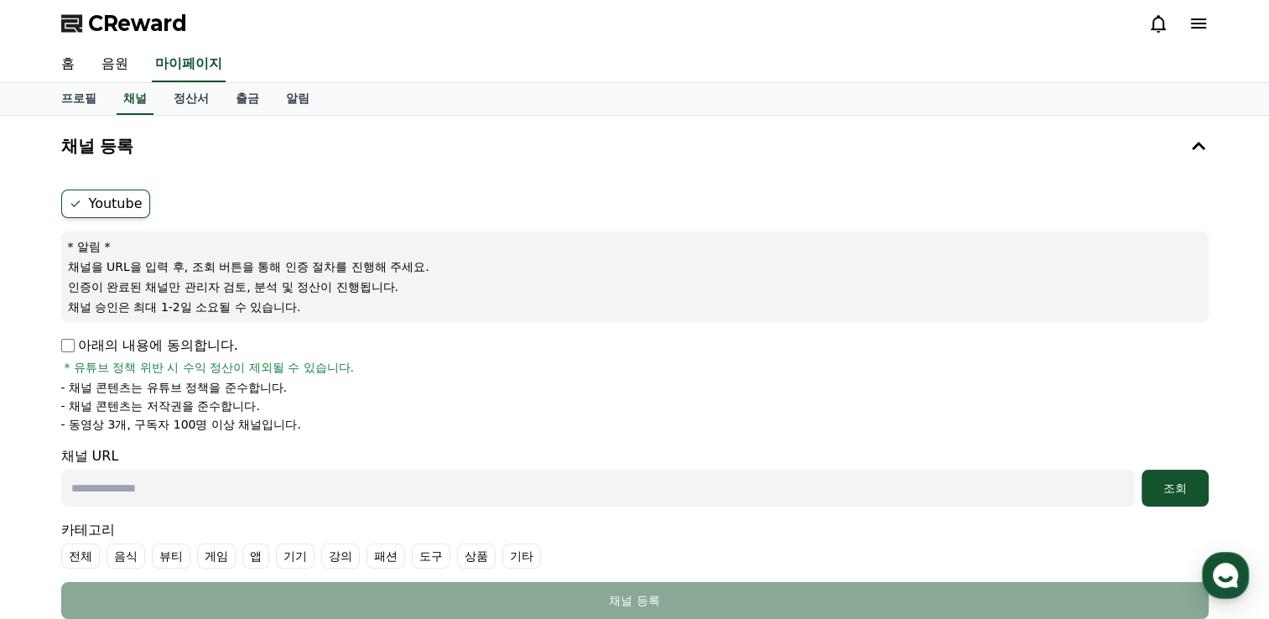
click at [126, 203] on label "Youtube" at bounding box center [105, 204] width 89 height 29
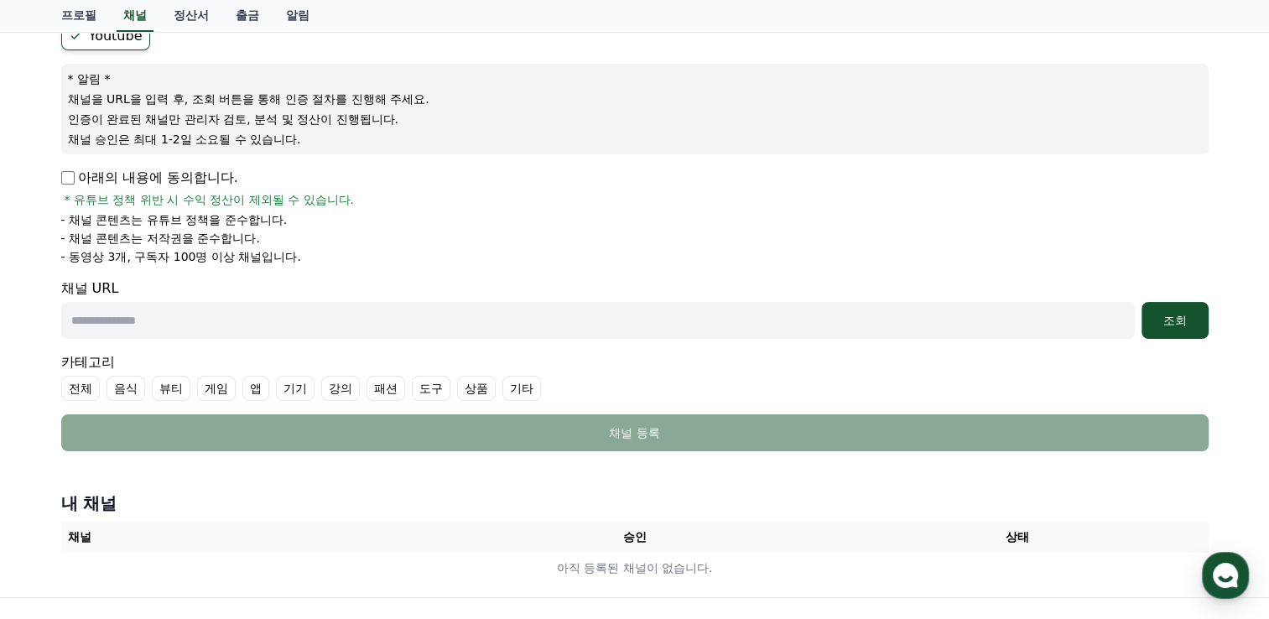
click at [73, 391] on label "전체" at bounding box center [80, 388] width 39 height 25
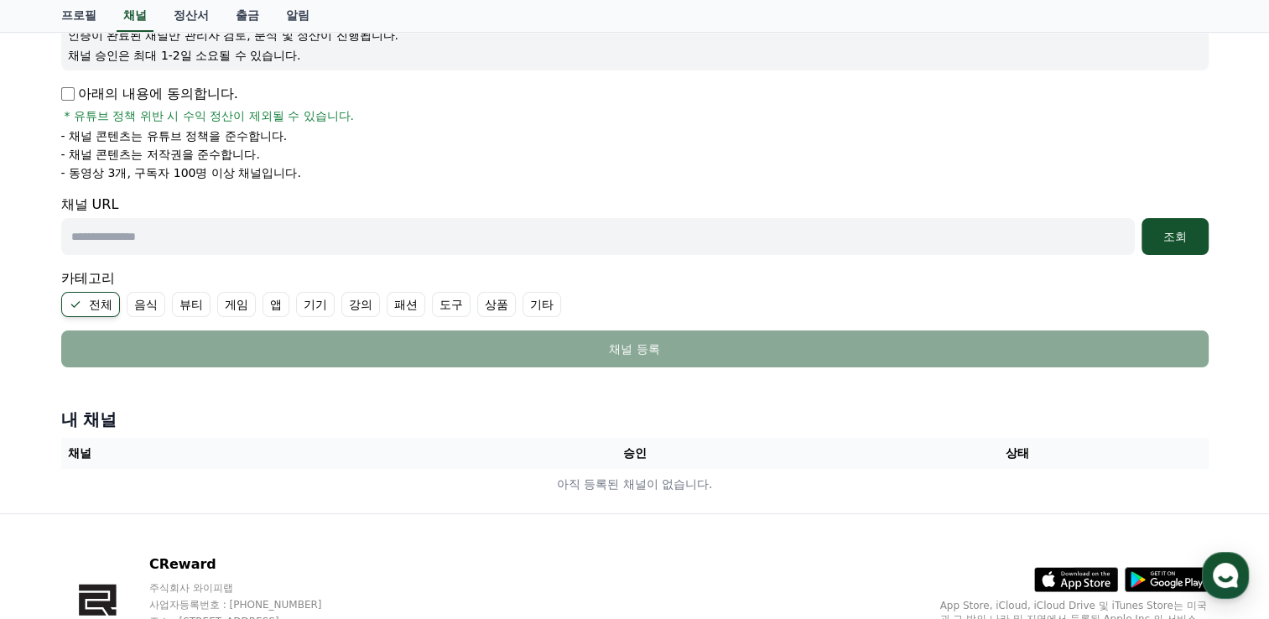
scroll to position [335, 0]
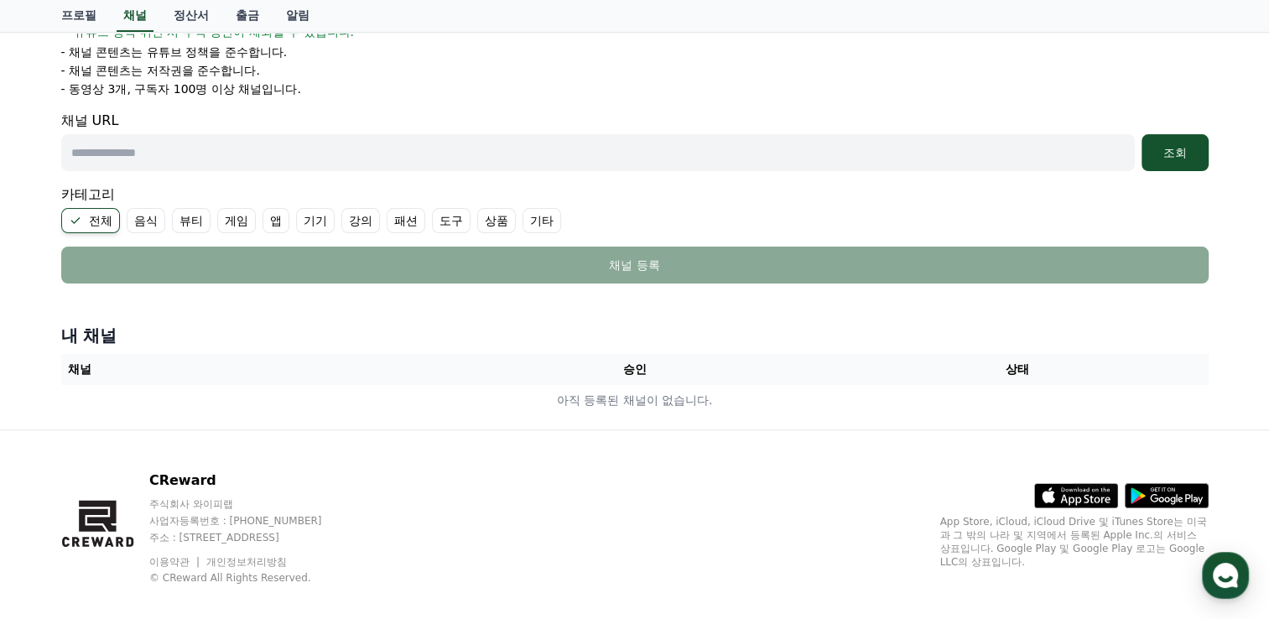
click at [158, 374] on th "채널" at bounding box center [252, 369] width 382 height 31
click at [741, 369] on th "승인" at bounding box center [634, 369] width 382 height 31
click at [419, 143] on input "text" at bounding box center [598, 152] width 1074 height 37
click at [132, 156] on input "text" at bounding box center [598, 152] width 1074 height 37
type input "*"
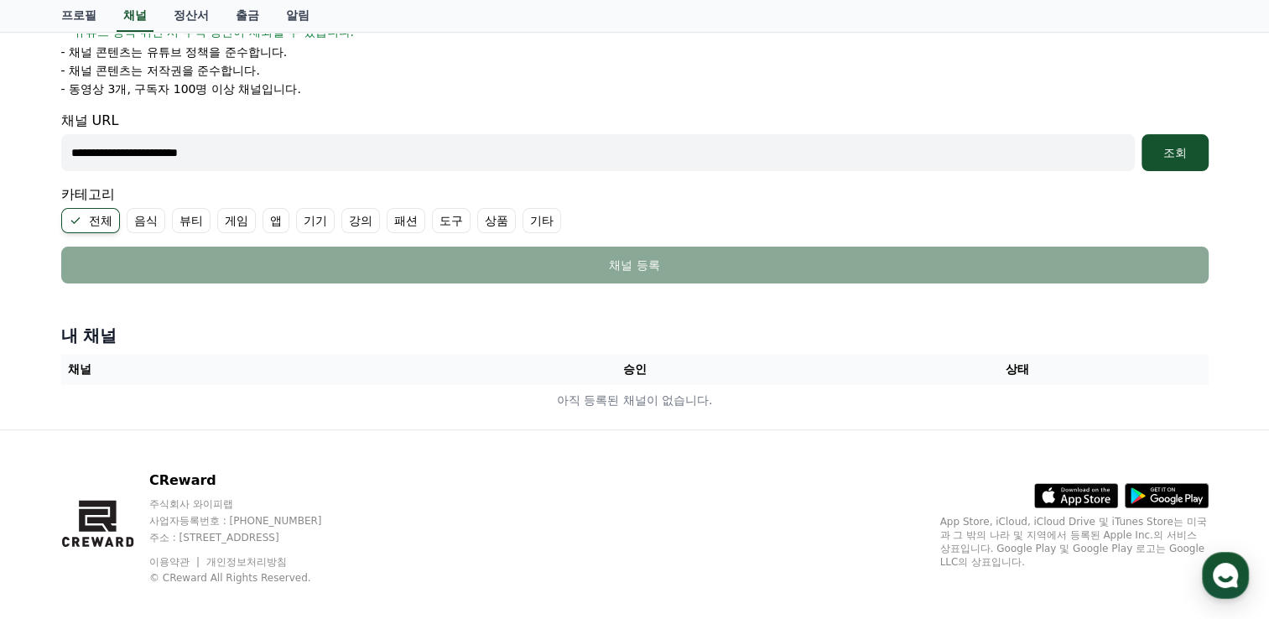
type input "**********"
click at [327, 159] on input "**********" at bounding box center [598, 152] width 1074 height 37
click at [1168, 147] on div "조회" at bounding box center [1175, 152] width 54 height 17
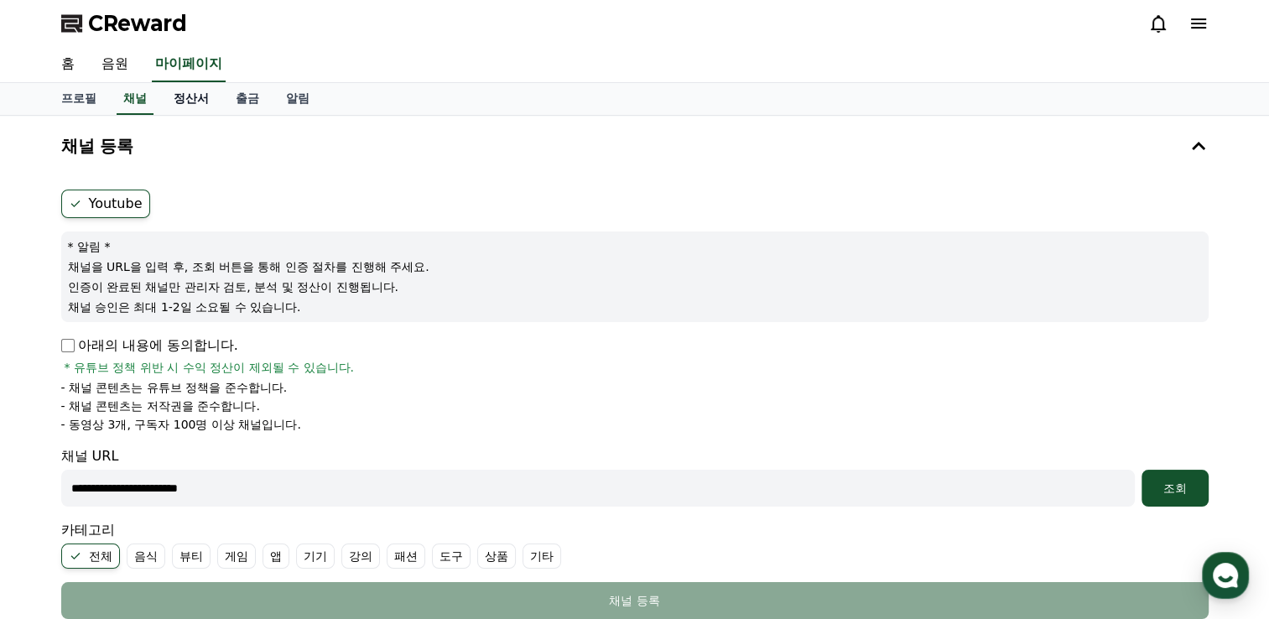
click at [188, 102] on link "정산서" at bounding box center [191, 99] width 62 height 32
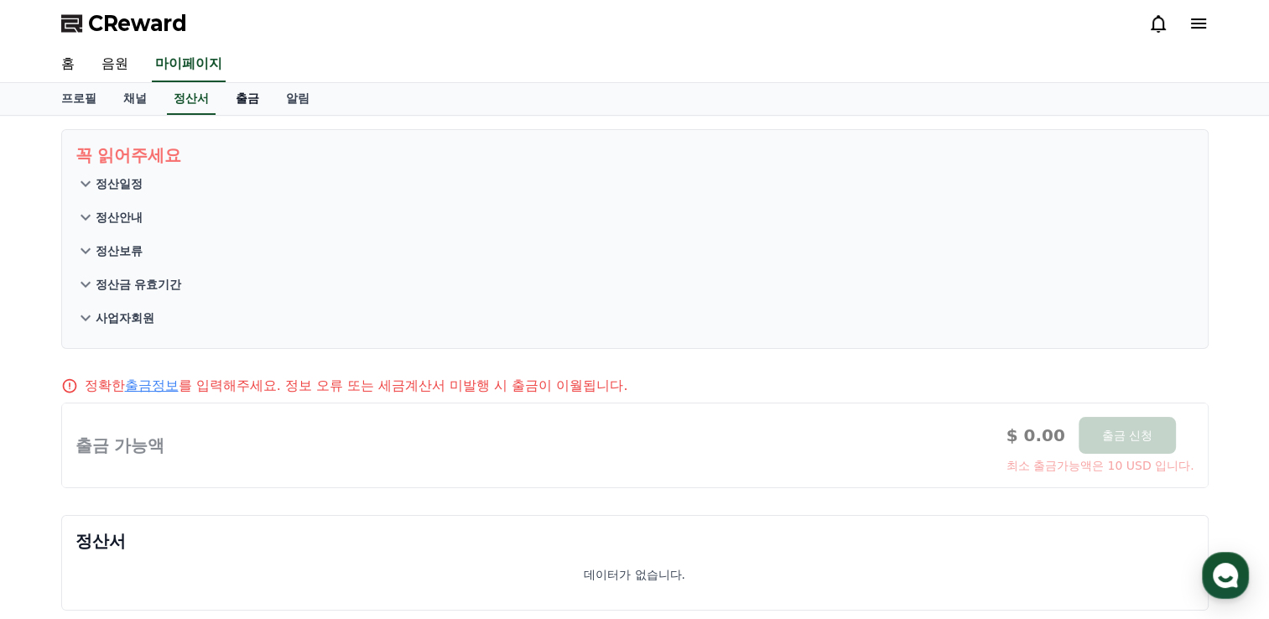
click at [248, 110] on link "출금" at bounding box center [247, 99] width 50 height 32
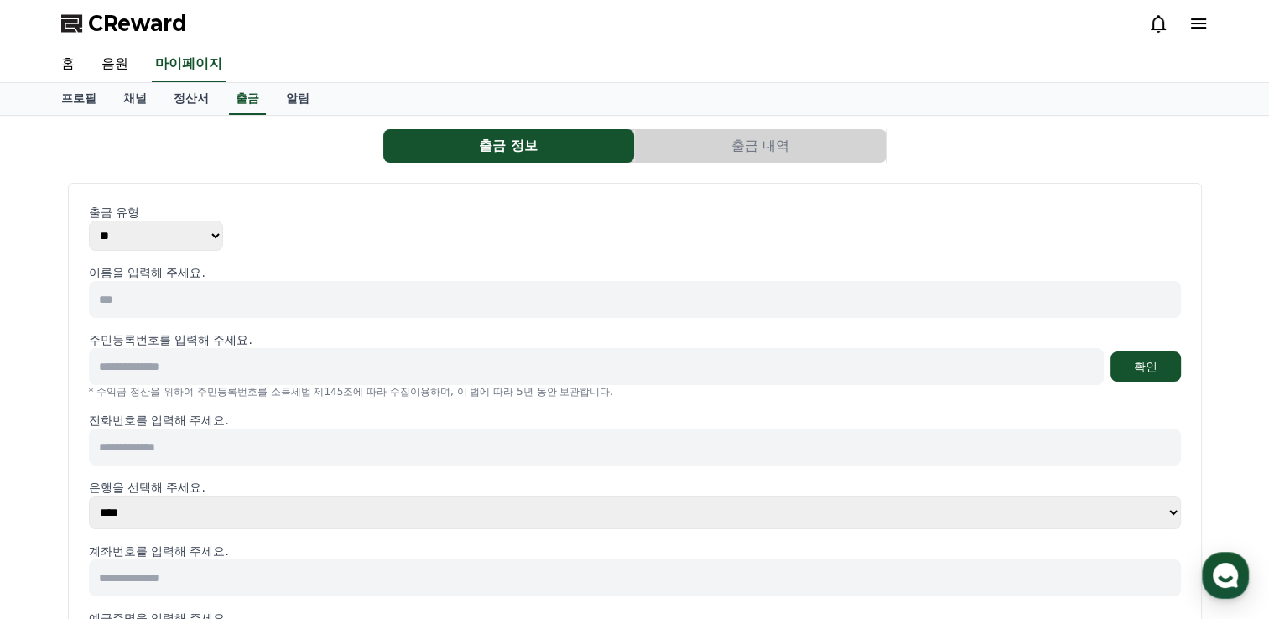
click at [193, 241] on select "** ***" at bounding box center [156, 236] width 134 height 30
click at [361, 235] on div "출금 유형 ** ***" at bounding box center [635, 227] width 1092 height 47
click at [302, 102] on link "알림" at bounding box center [298, 99] width 50 height 32
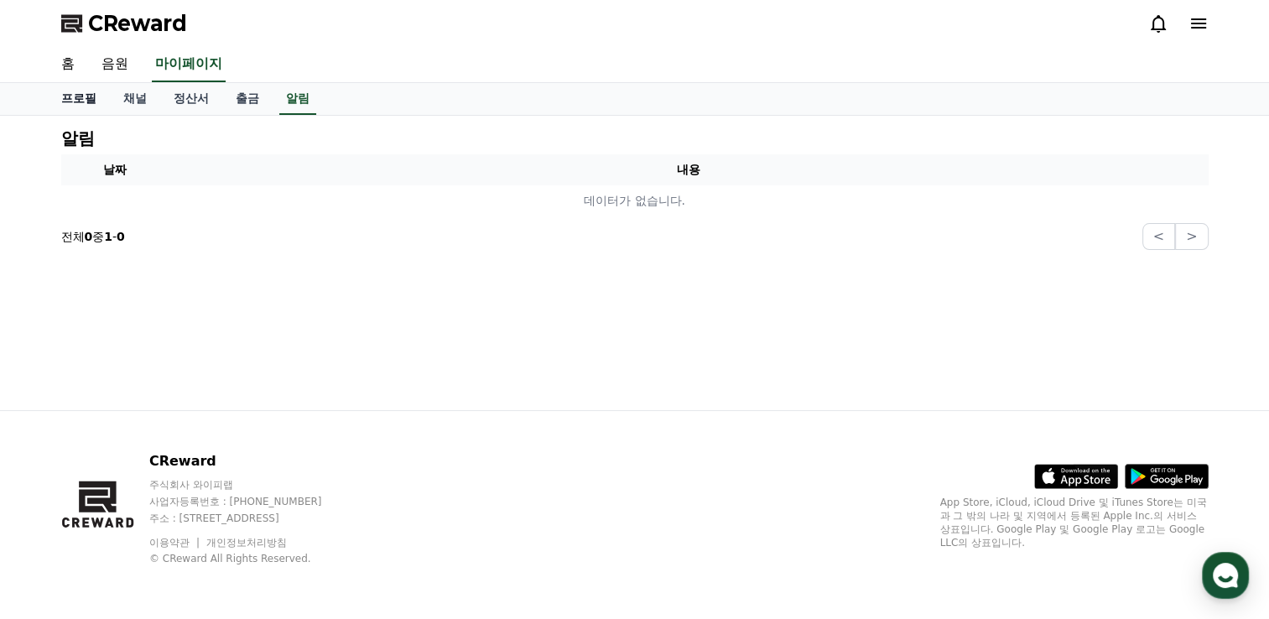
click at [92, 107] on link "프로필" at bounding box center [79, 99] width 62 height 32
select select "**********"
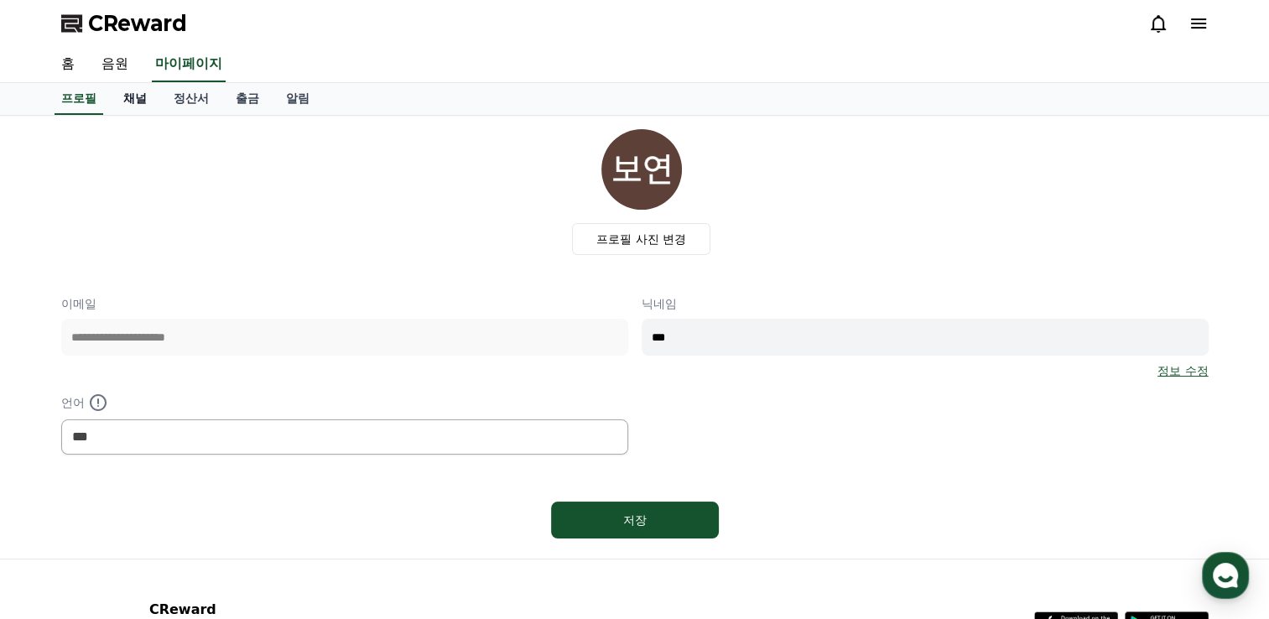
click at [138, 108] on link "채널" at bounding box center [135, 99] width 50 height 32
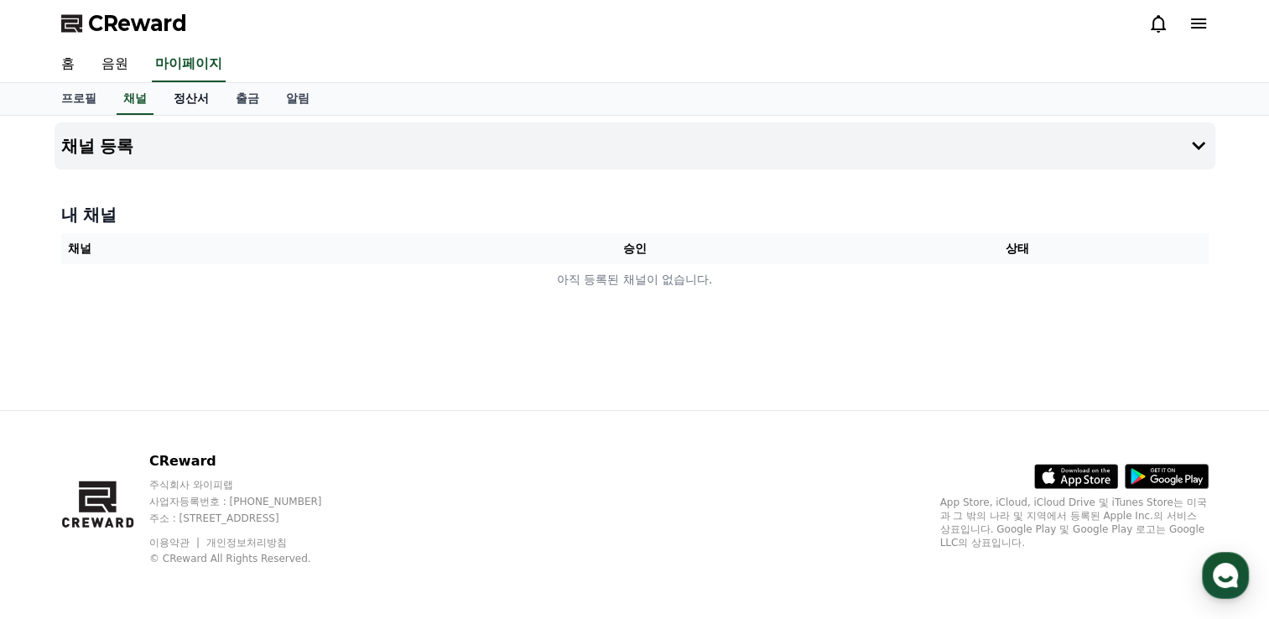
click at [196, 112] on link "정산서" at bounding box center [191, 99] width 62 height 32
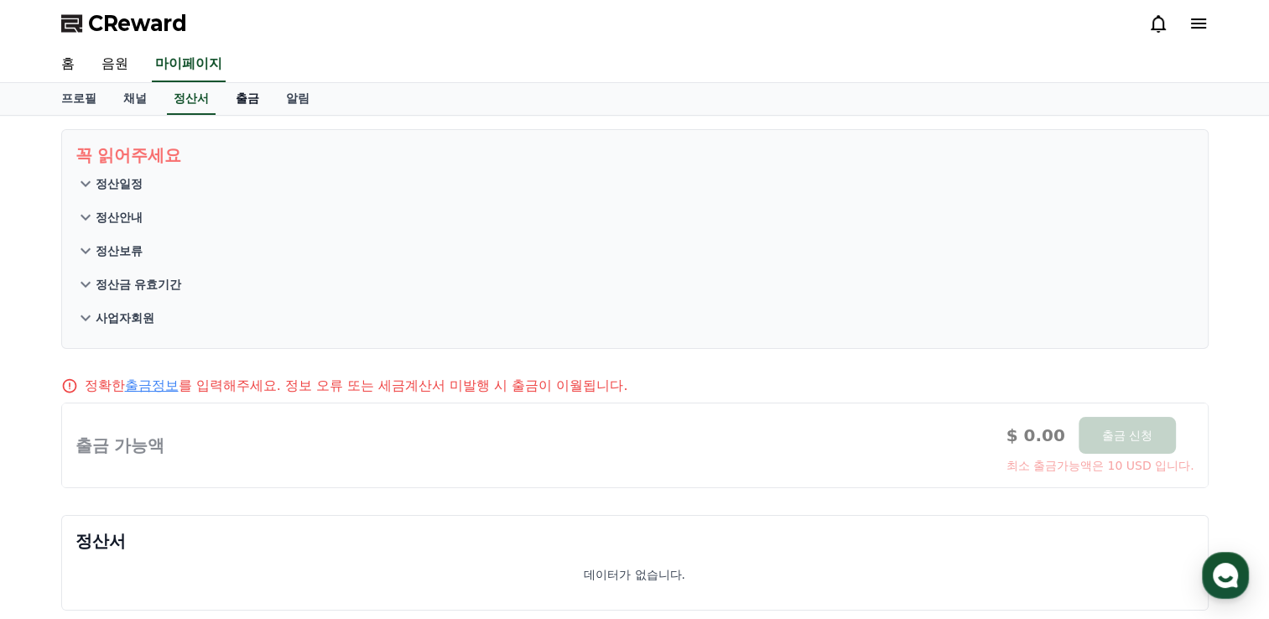
click at [252, 112] on link "출금" at bounding box center [247, 99] width 50 height 32
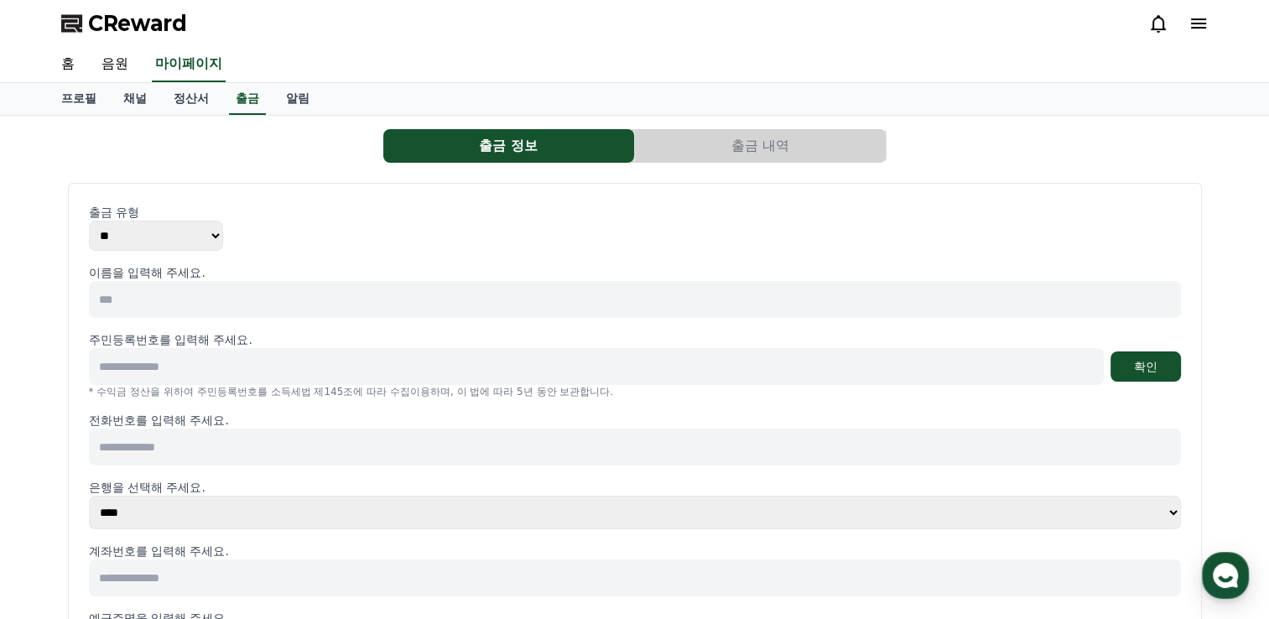
click at [1196, 25] on icon at bounding box center [1198, 23] width 20 height 20
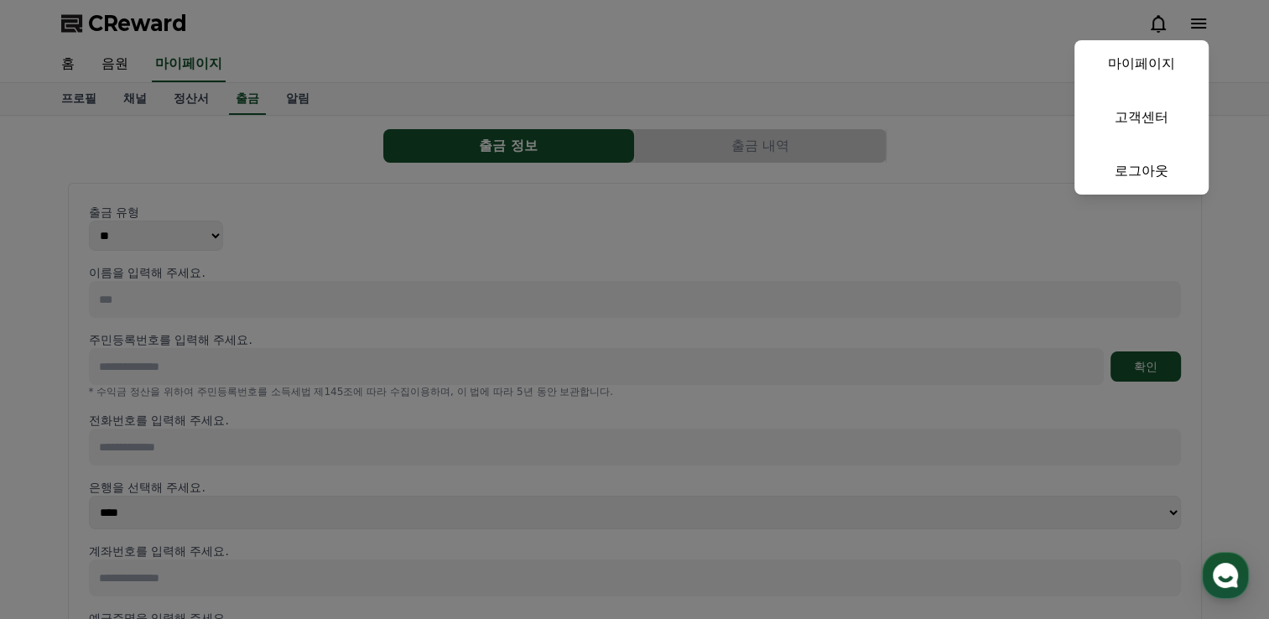
click at [878, 44] on button "close" at bounding box center [634, 309] width 1269 height 619
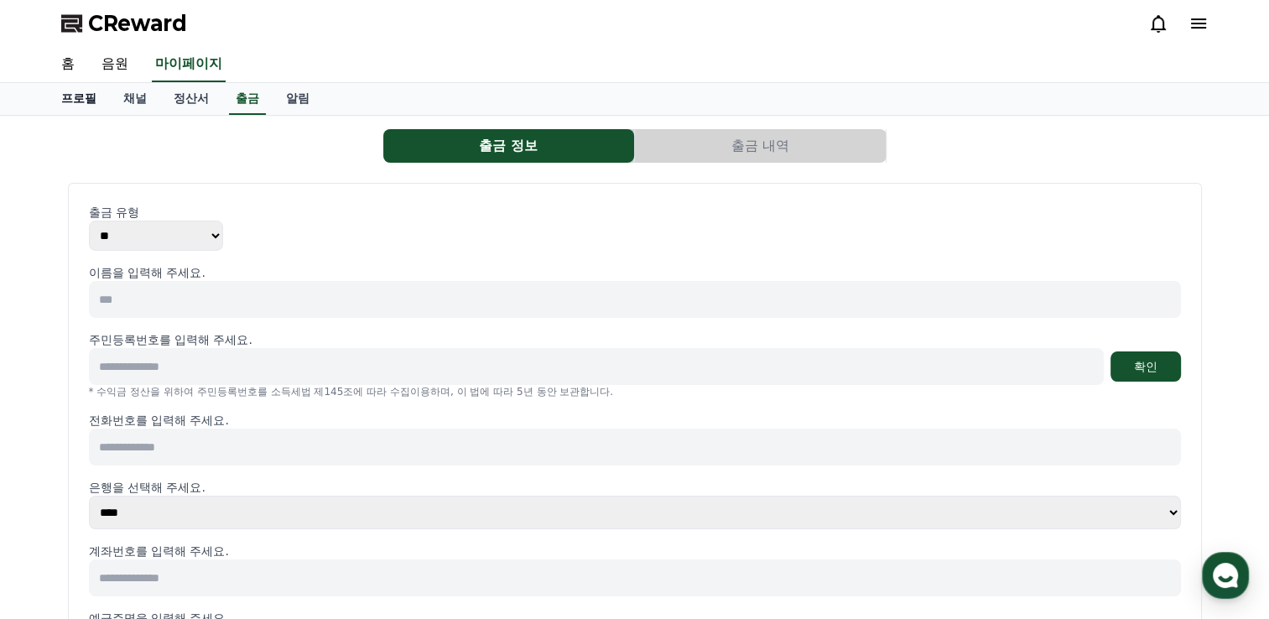
click at [84, 107] on link "프로필" at bounding box center [79, 99] width 62 height 32
select select "**********"
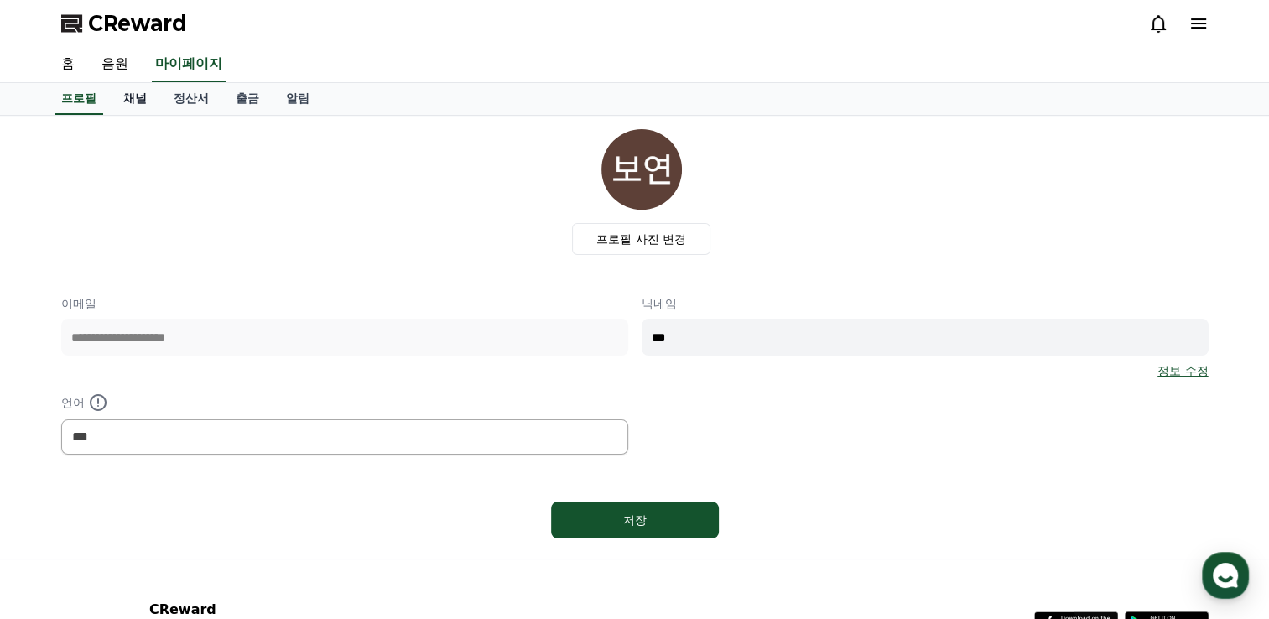
click at [133, 96] on link "채널" at bounding box center [135, 99] width 50 height 32
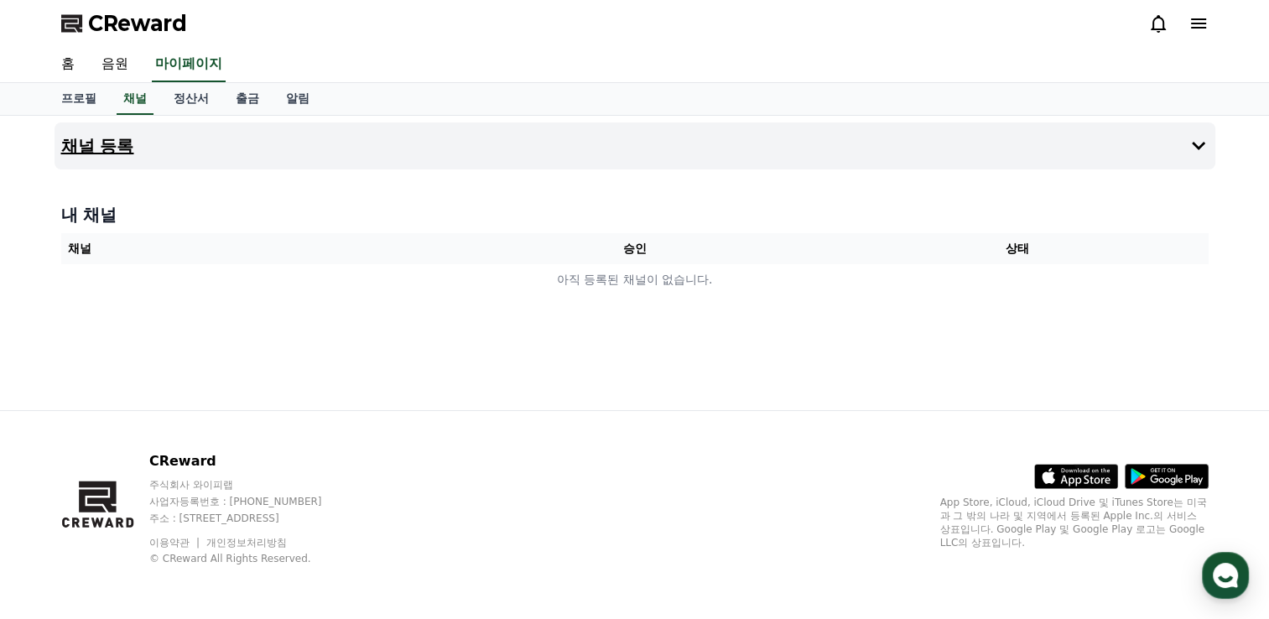
click at [113, 152] on h4 "채널 등록" at bounding box center [97, 146] width 73 height 18
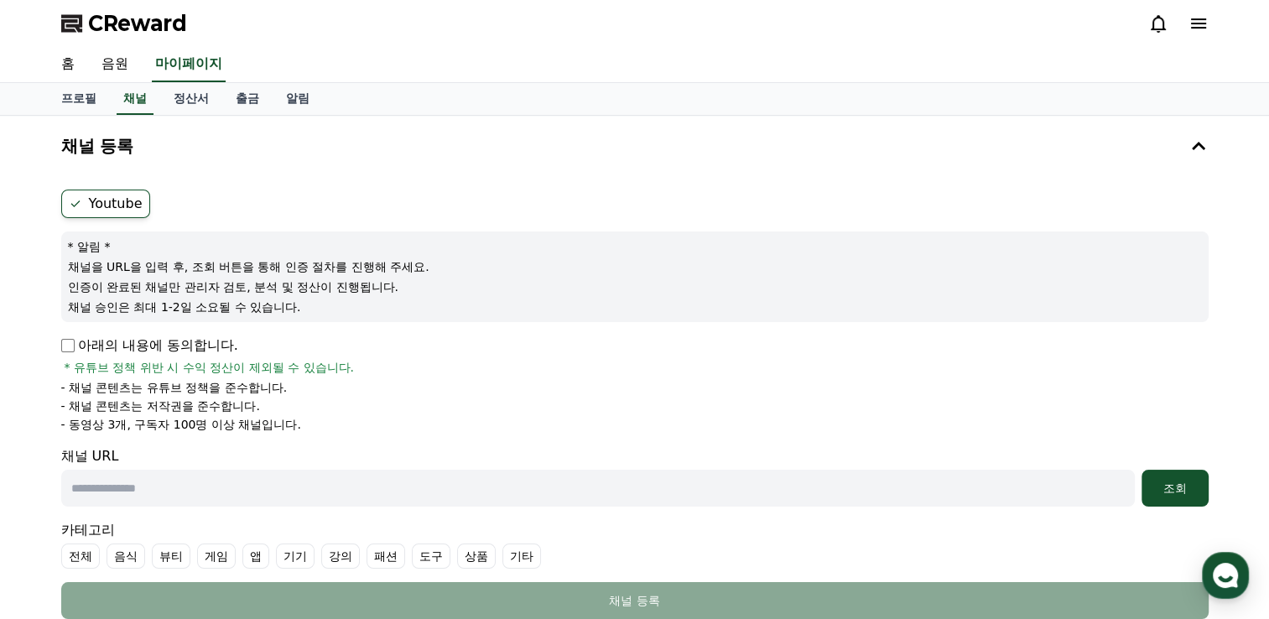
scroll to position [168, 0]
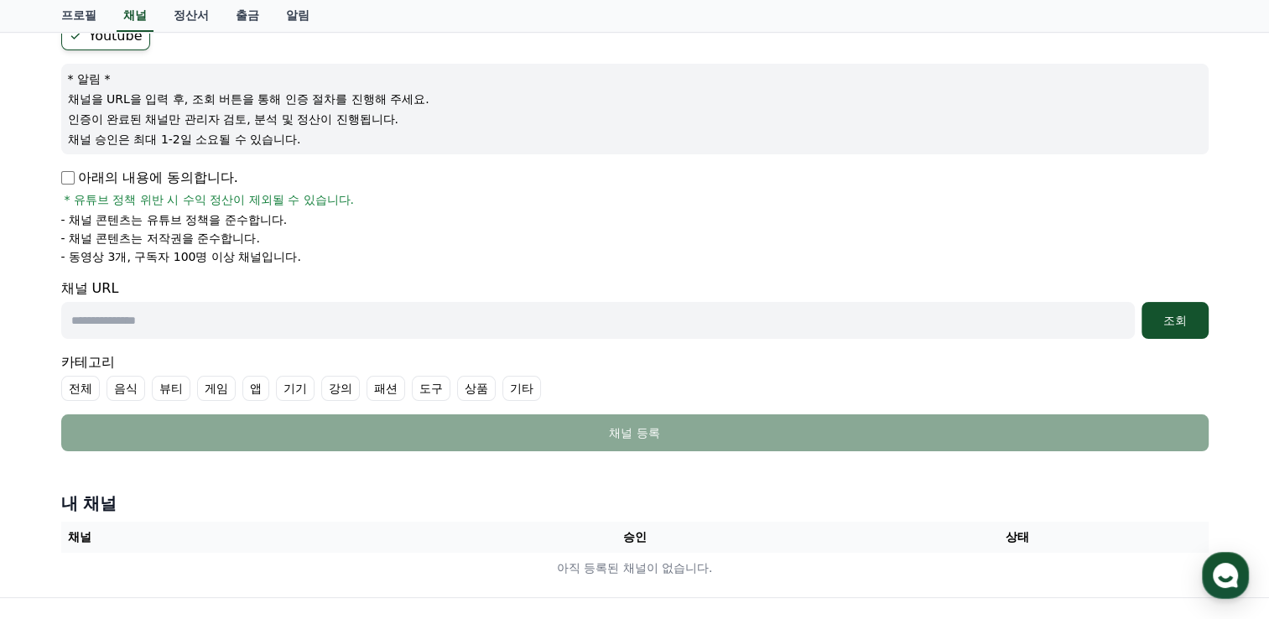
click at [268, 316] on input "text" at bounding box center [598, 320] width 1074 height 37
type input "**********"
click at [272, 323] on input "**********" at bounding box center [598, 320] width 1074 height 37
click at [380, 242] on li "- 채널 콘텐츠는 저작권을 준수합니다." at bounding box center [634, 238] width 1147 height 17
click at [1175, 327] on button "조회" at bounding box center [1175, 320] width 67 height 37
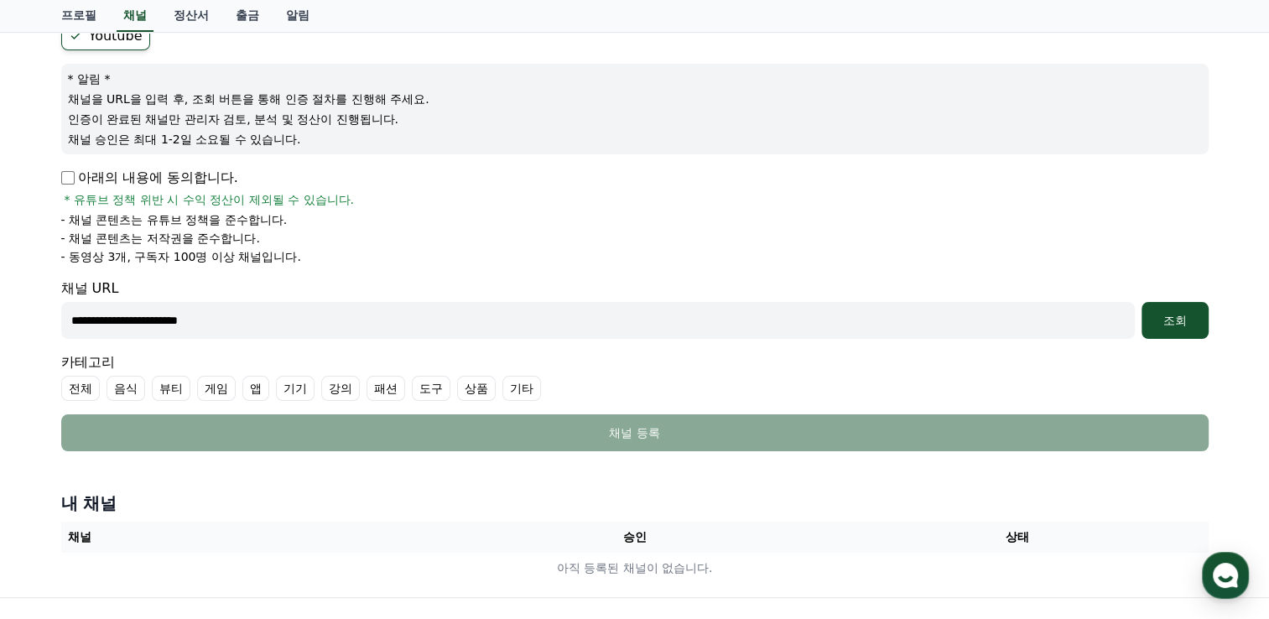
drag, startPoint x: 334, startPoint y: 325, endPoint x: -3, endPoint y: 293, distance: 338.7
click at [0, 293] on html "**********" at bounding box center [634, 319] width 1269 height 974
paste input "**********"
type input "**********"
click at [1187, 321] on div "조회" at bounding box center [1175, 320] width 54 height 17
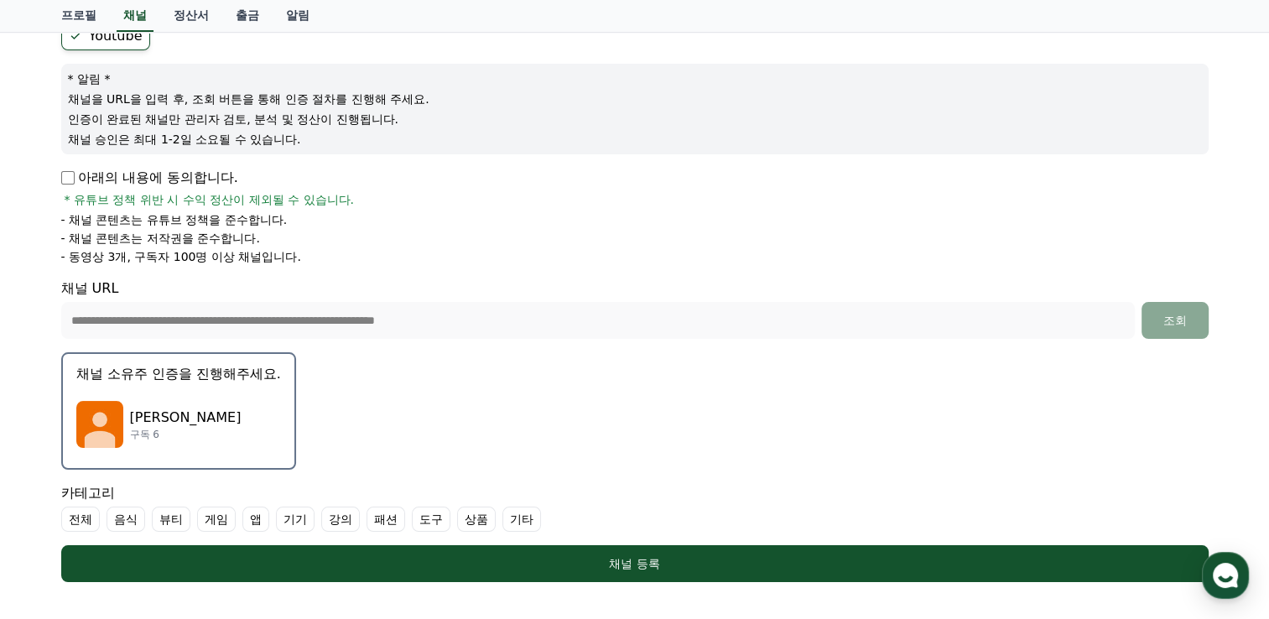
scroll to position [252, 0]
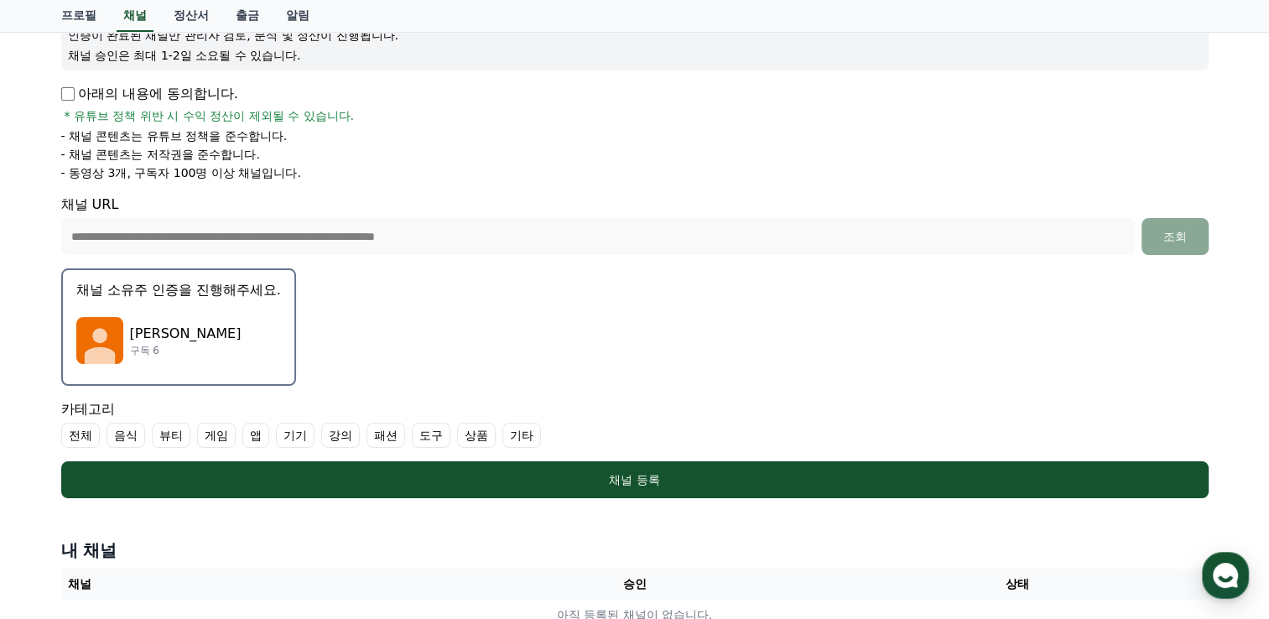
click at [108, 337] on img "button" at bounding box center [99, 340] width 47 height 47
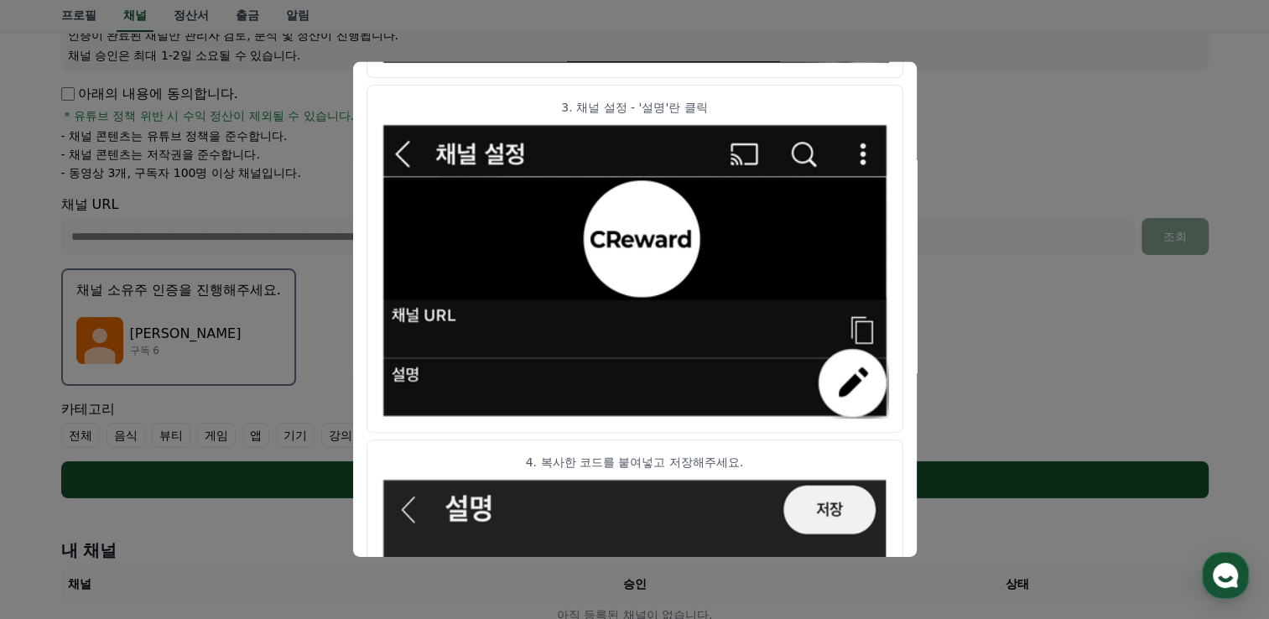
scroll to position [950, 0]
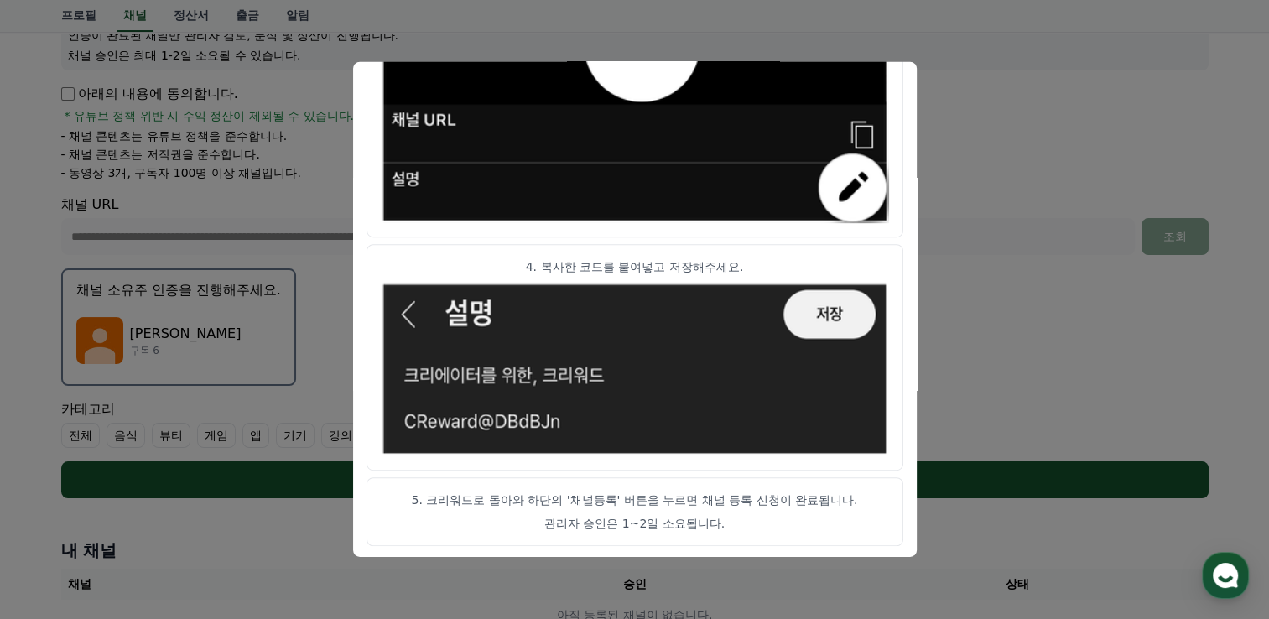
click at [609, 500] on p "5. 크리워드로 돌아와 하단의 '채널등록' 버튼을 누르면 채널 등록 신청이 완료됩니다." at bounding box center [635, 499] width 508 height 17
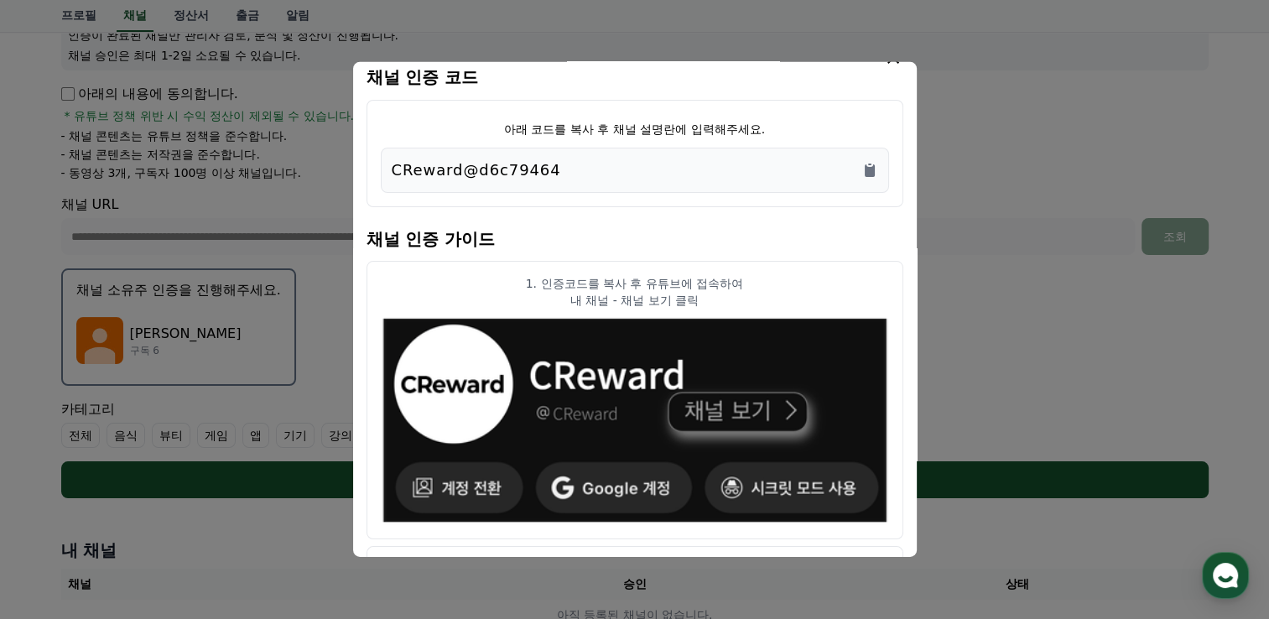
scroll to position [0, 0]
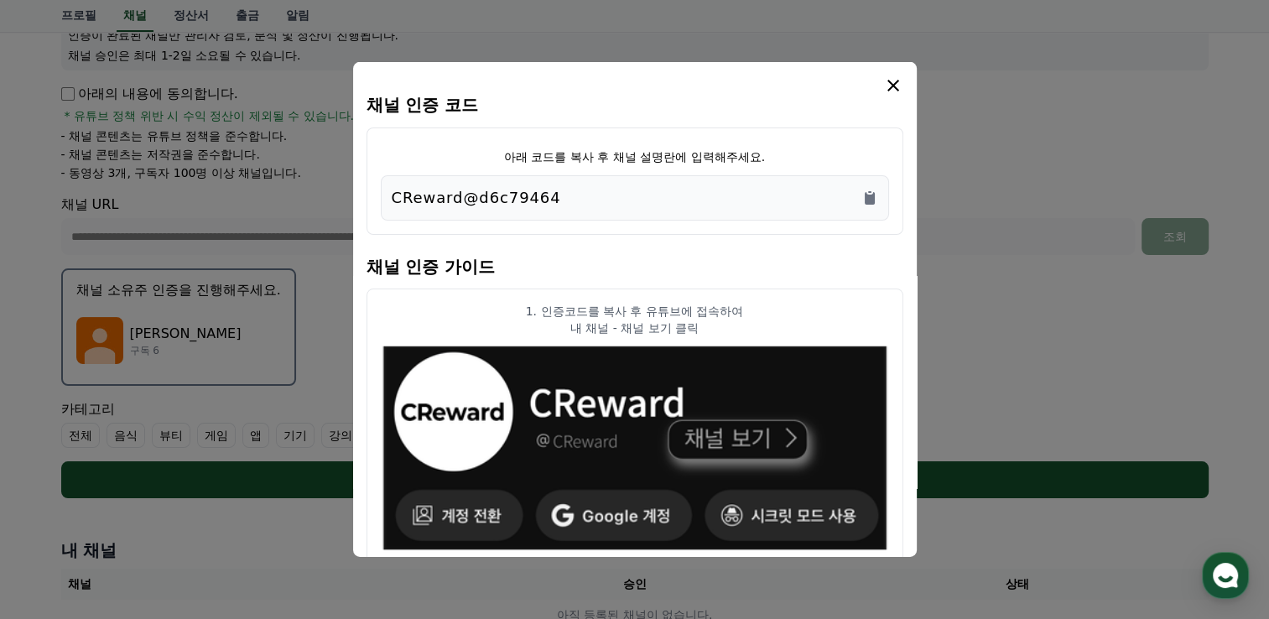
drag, startPoint x: 578, startPoint y: 206, endPoint x: 378, endPoint y: 192, distance: 200.1
click at [378, 192] on div "아래 코드를 복사 후 채널 설명란에 입력해주세요. CReward@d6c79464" at bounding box center [635, 180] width 537 height 107
drag, startPoint x: 378, startPoint y: 192, endPoint x: 448, endPoint y: 200, distance: 70.0
copy p "CReward@d6c79464"
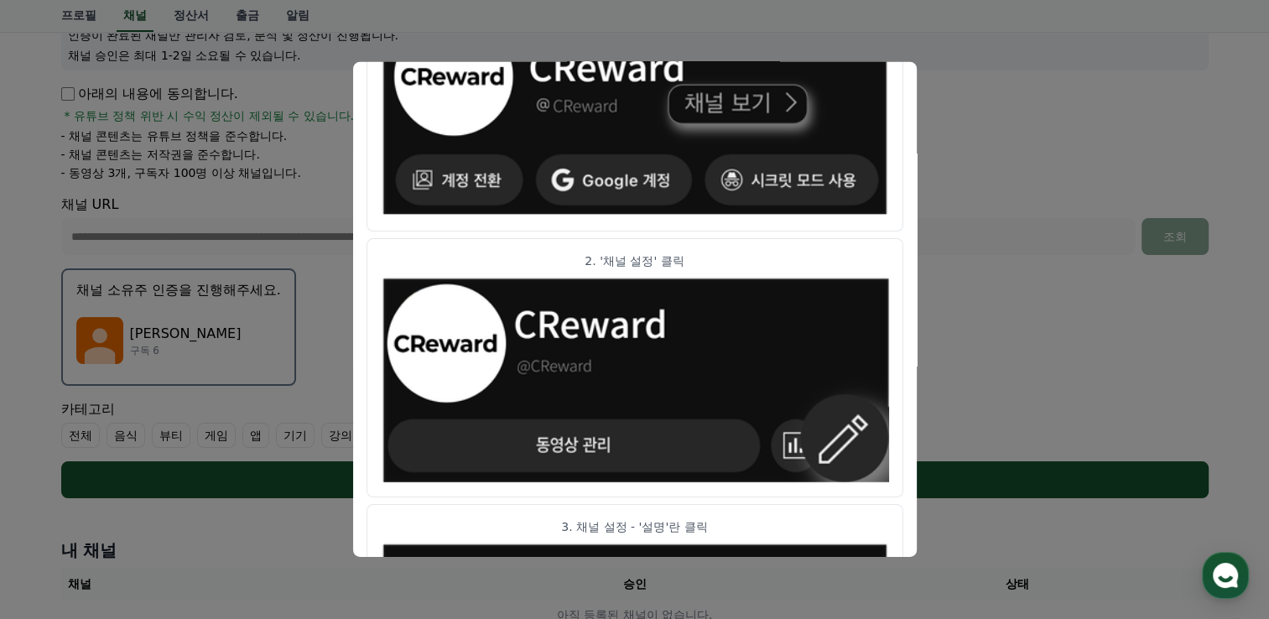
scroll to position [168, 0]
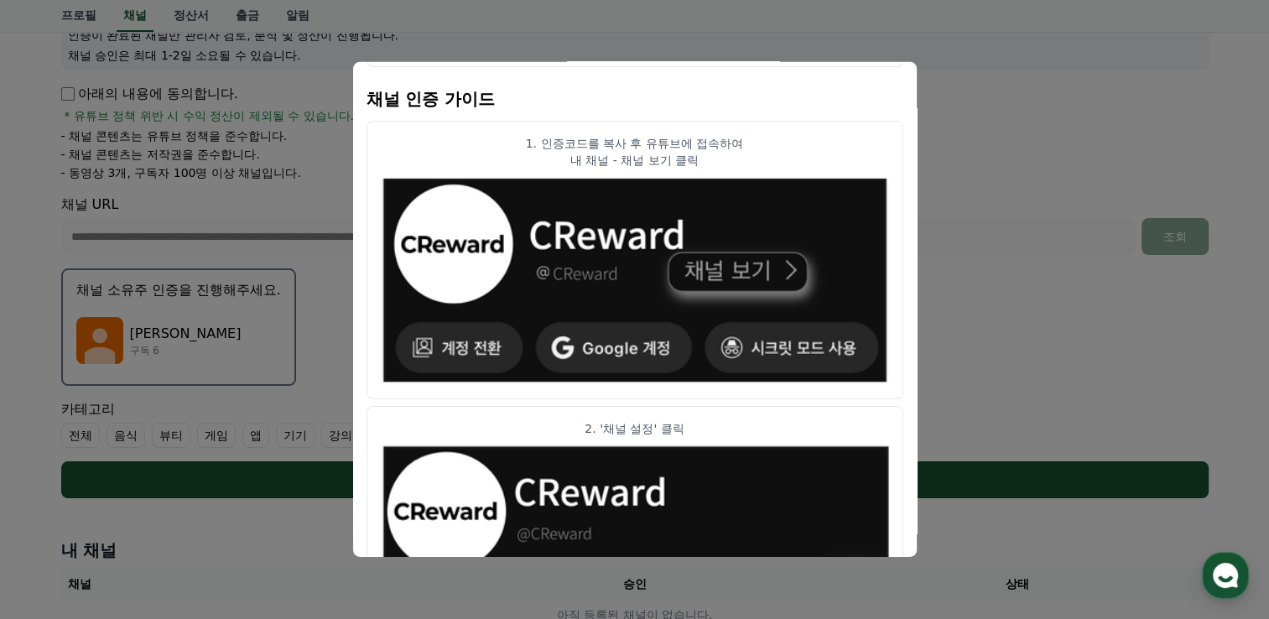
click at [785, 276] on img "modal" at bounding box center [635, 280] width 508 height 210
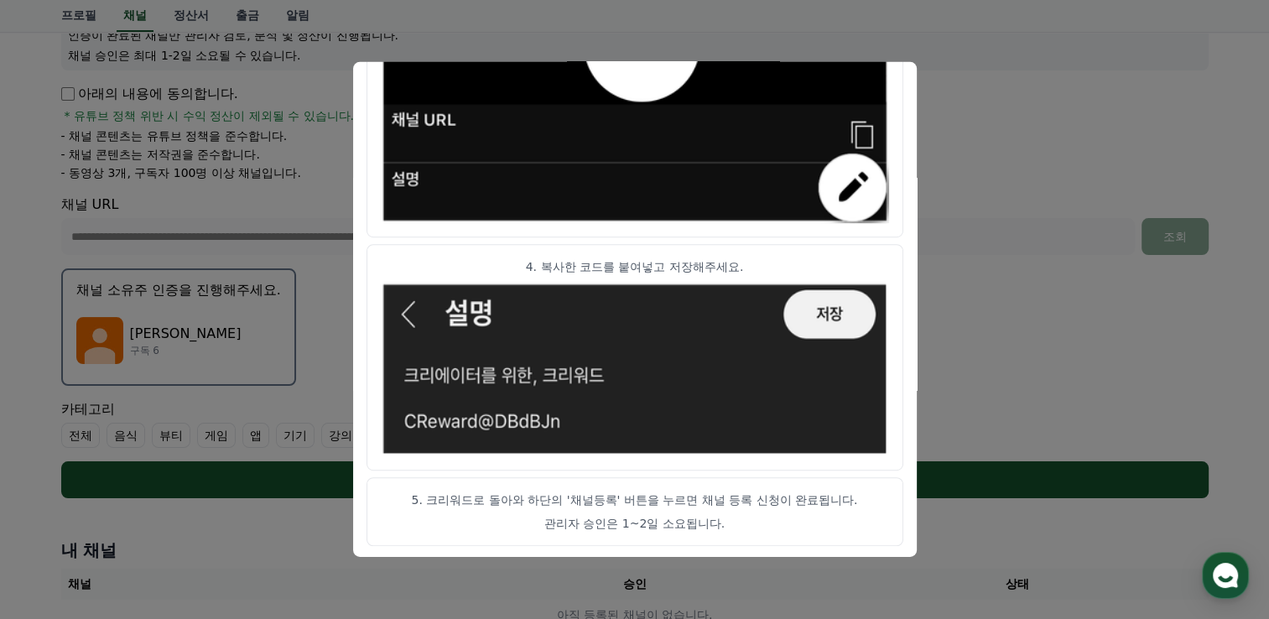
scroll to position [483, 0]
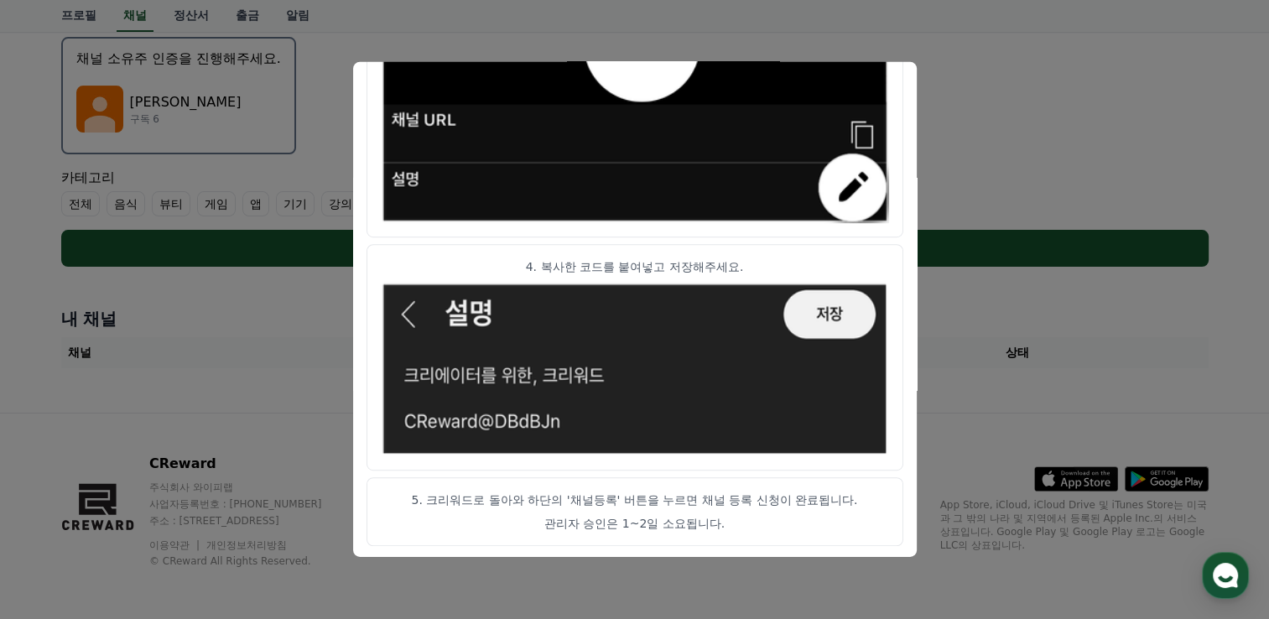
click at [594, 512] on article "5. 크리워드로 돌아와 하단의 '채널등록' 버튼을 누르면 채널 등록 신청이 완료됩니다. 관리자 승인은 1~2일 소요됩니다." at bounding box center [635, 511] width 537 height 69
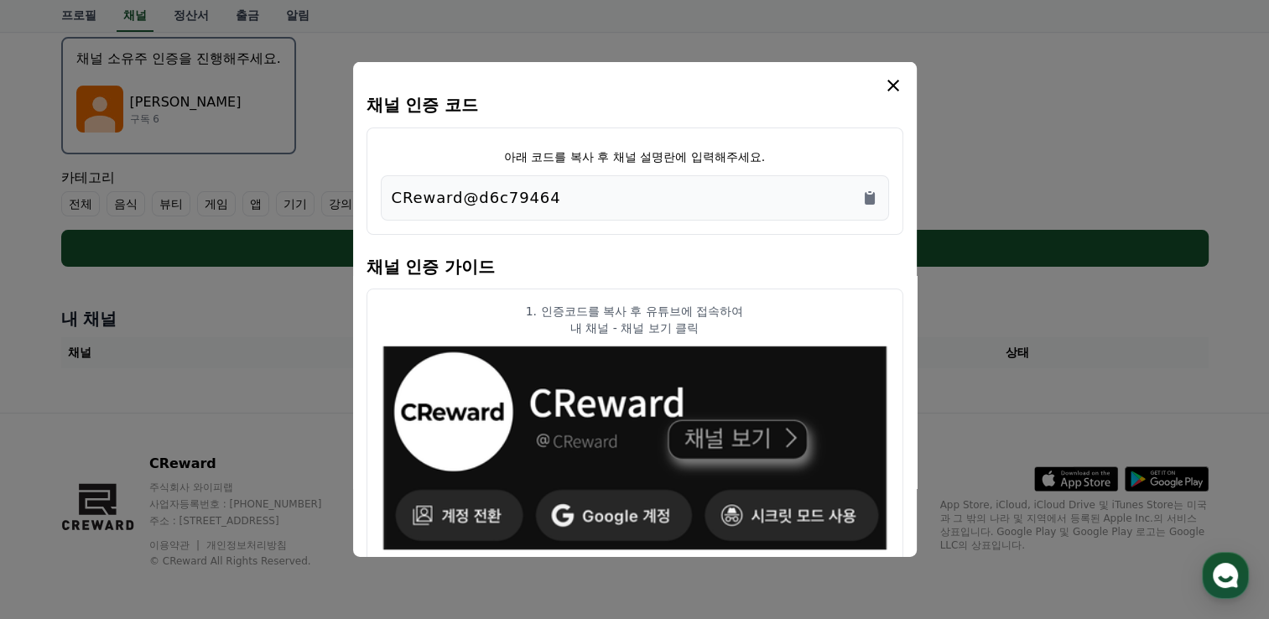
scroll to position [399, 0]
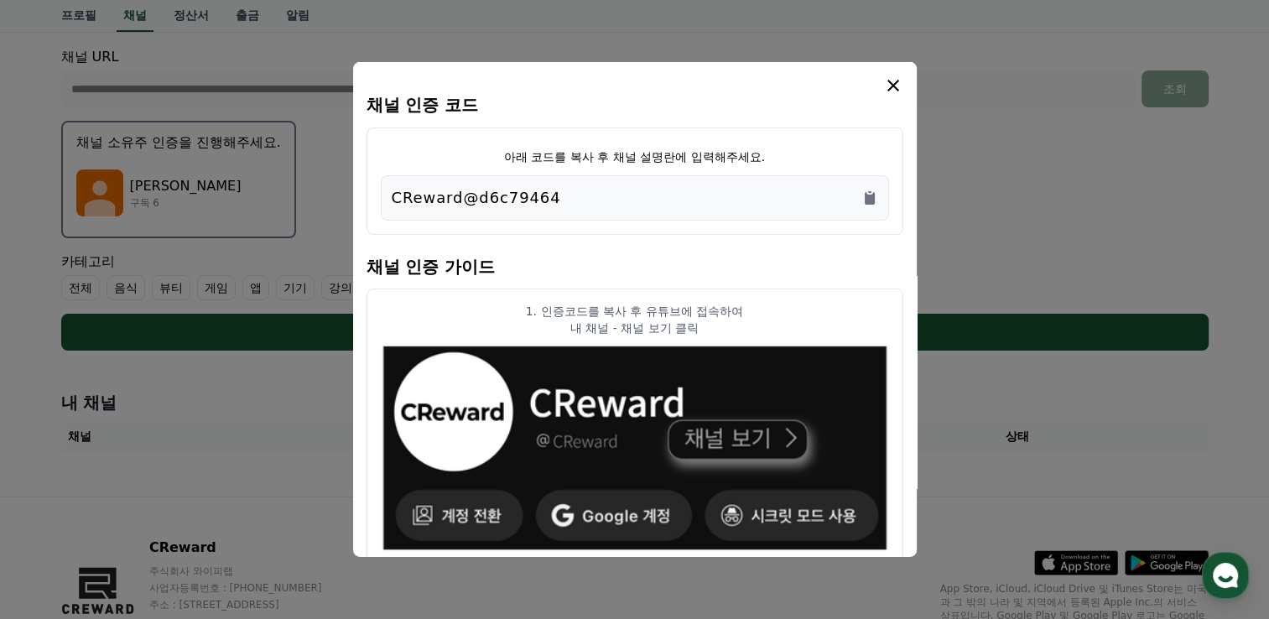
click at [892, 87] on icon "modal" at bounding box center [893, 85] width 20 height 20
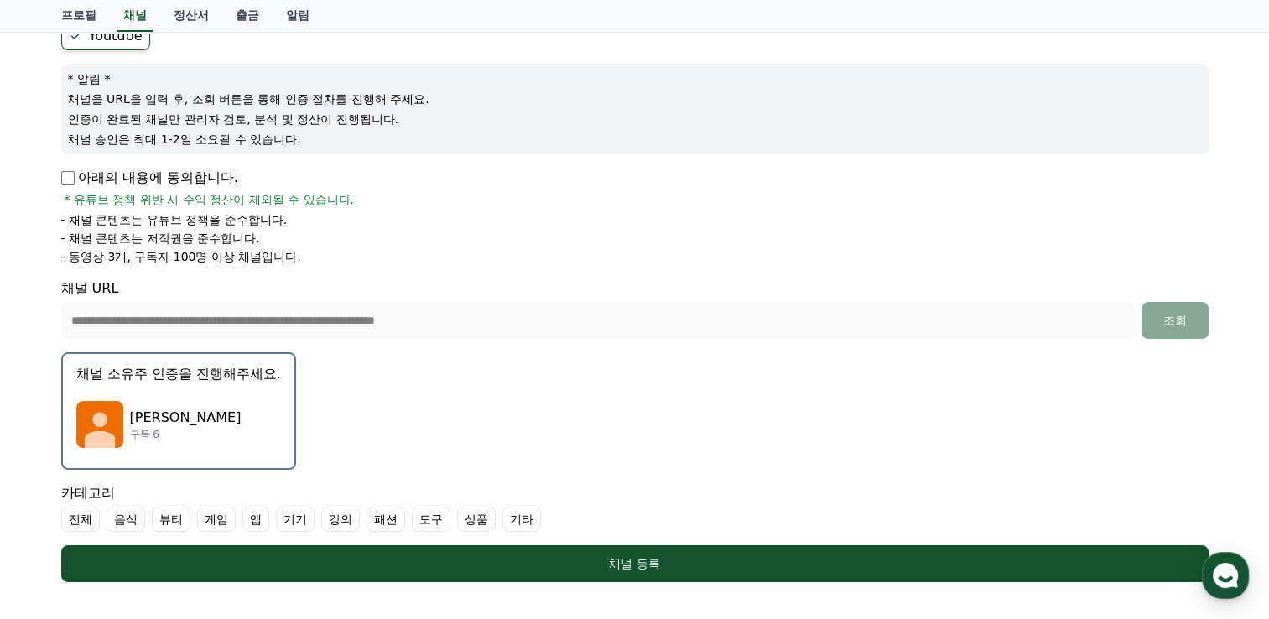
scroll to position [335, 0]
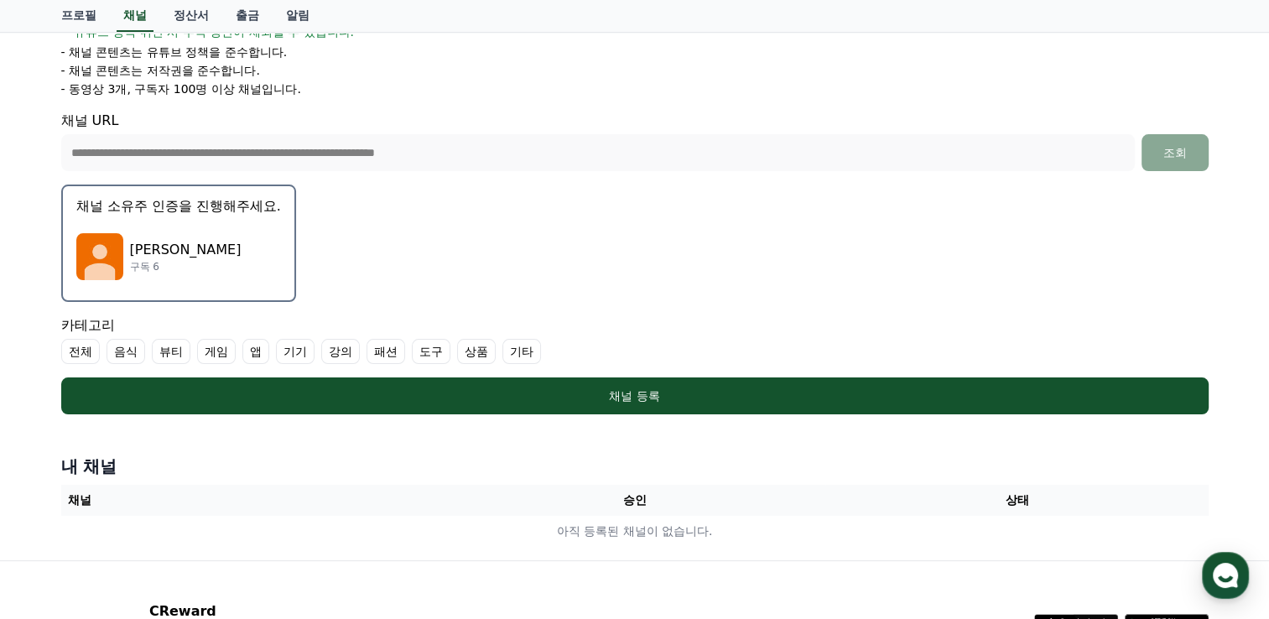
click at [86, 351] on label "전체" at bounding box center [80, 351] width 39 height 25
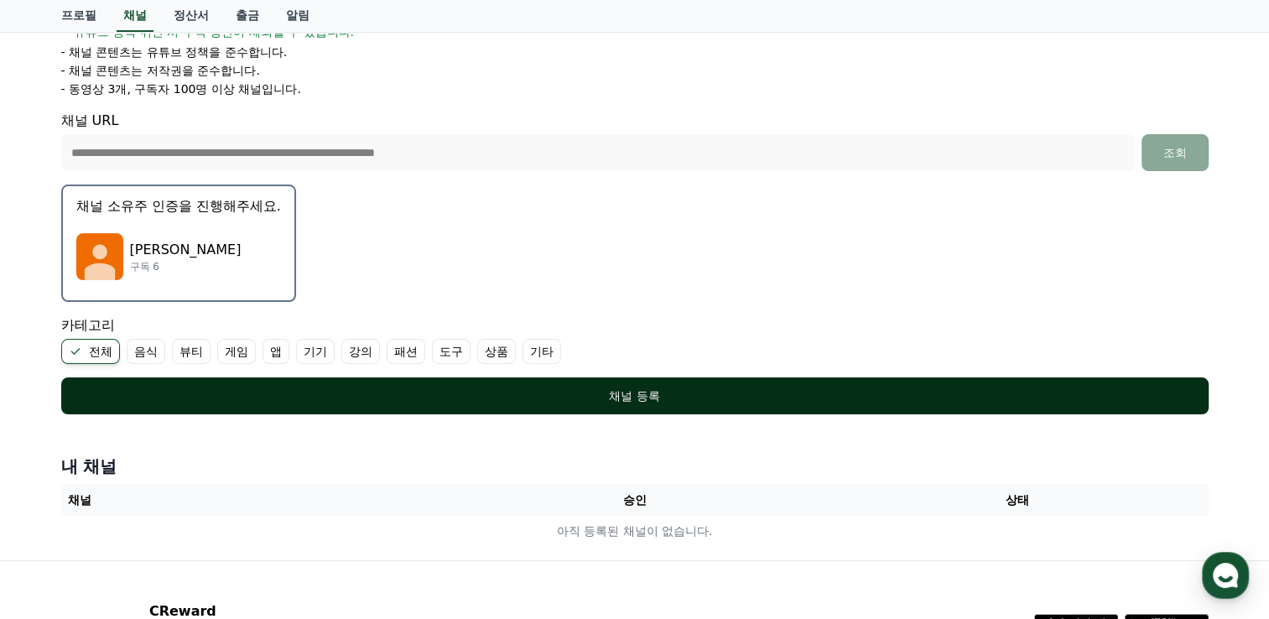
click at [319, 389] on div "채널 등록" at bounding box center [635, 395] width 1080 height 17
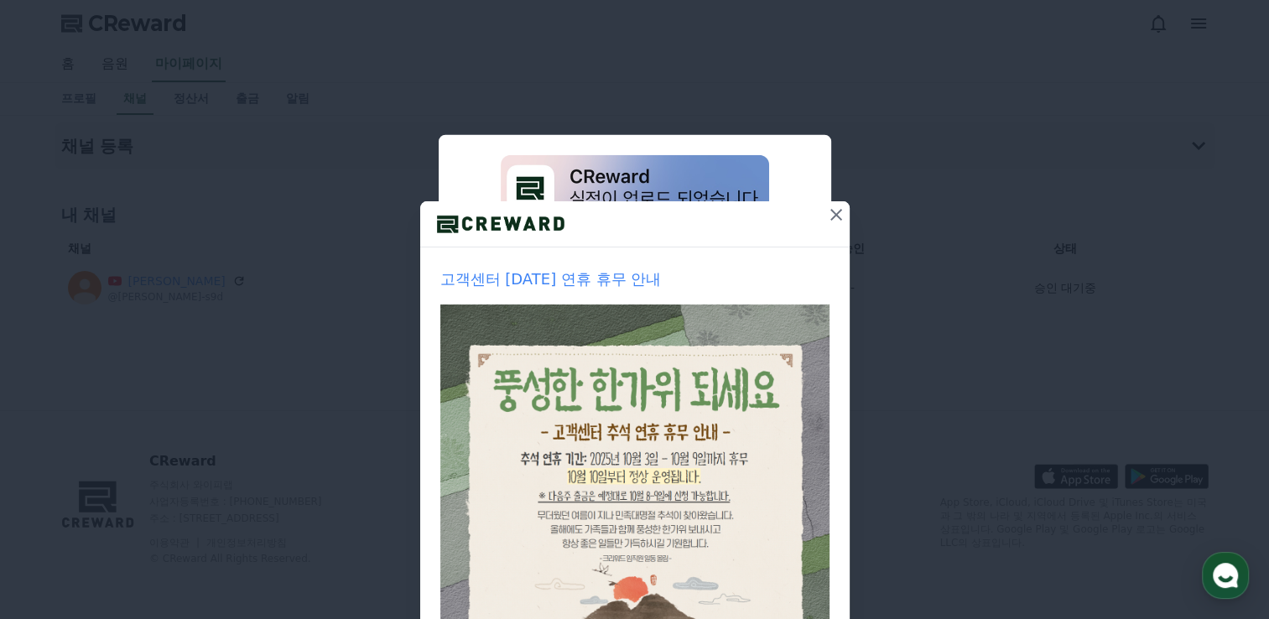
click at [835, 216] on icon at bounding box center [836, 215] width 20 height 20
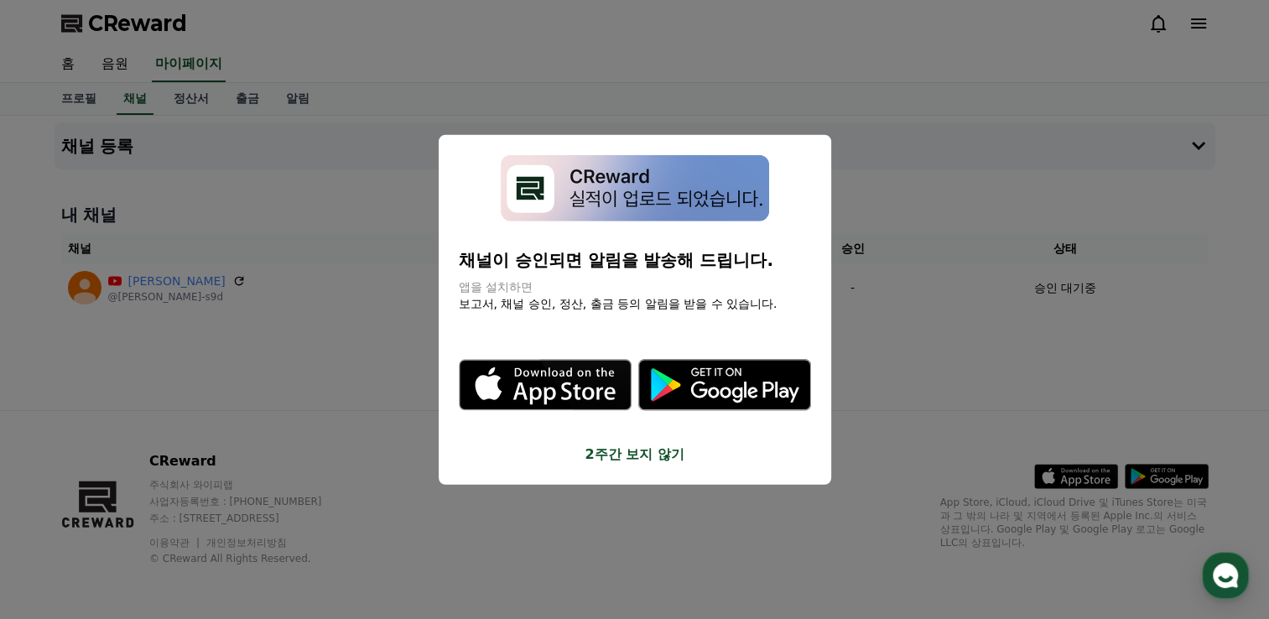
click at [603, 464] on button "2주간 보지 않기" at bounding box center [635, 454] width 352 height 20
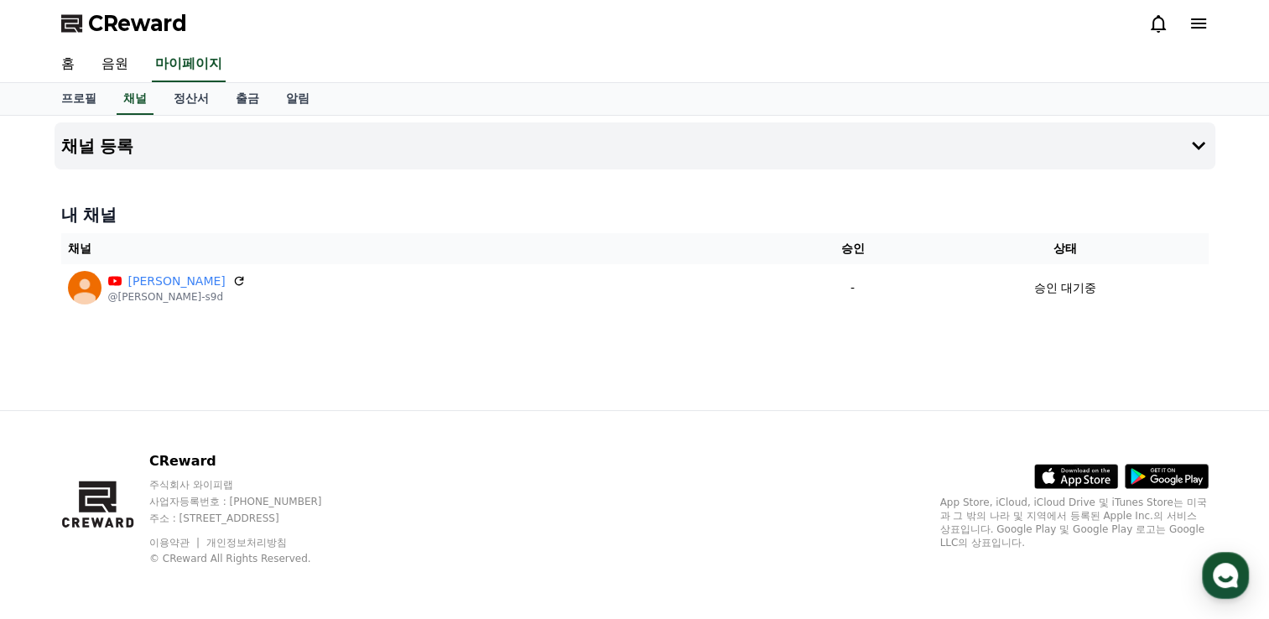
drag, startPoint x: 265, startPoint y: 291, endPoint x: 185, endPoint y: 351, distance: 99.5
click at [186, 351] on div "채널 등록 내 채널 채널 승인 상태 [PERSON_NAME] @[PERSON_NAME]-s9d - 승인 대기중" at bounding box center [635, 263] width 1174 height 294
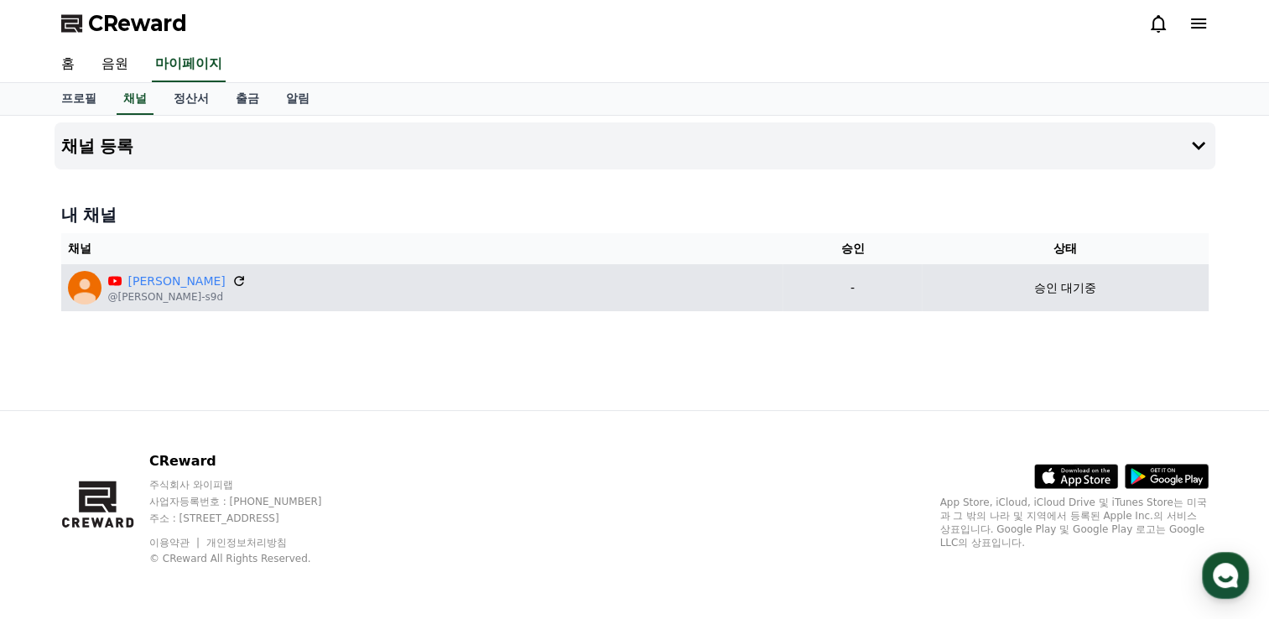
click at [231, 281] on icon at bounding box center [238, 280] width 15 height 15
click at [928, 286] on div "승인 대기중" at bounding box center [1064, 288] width 273 height 18
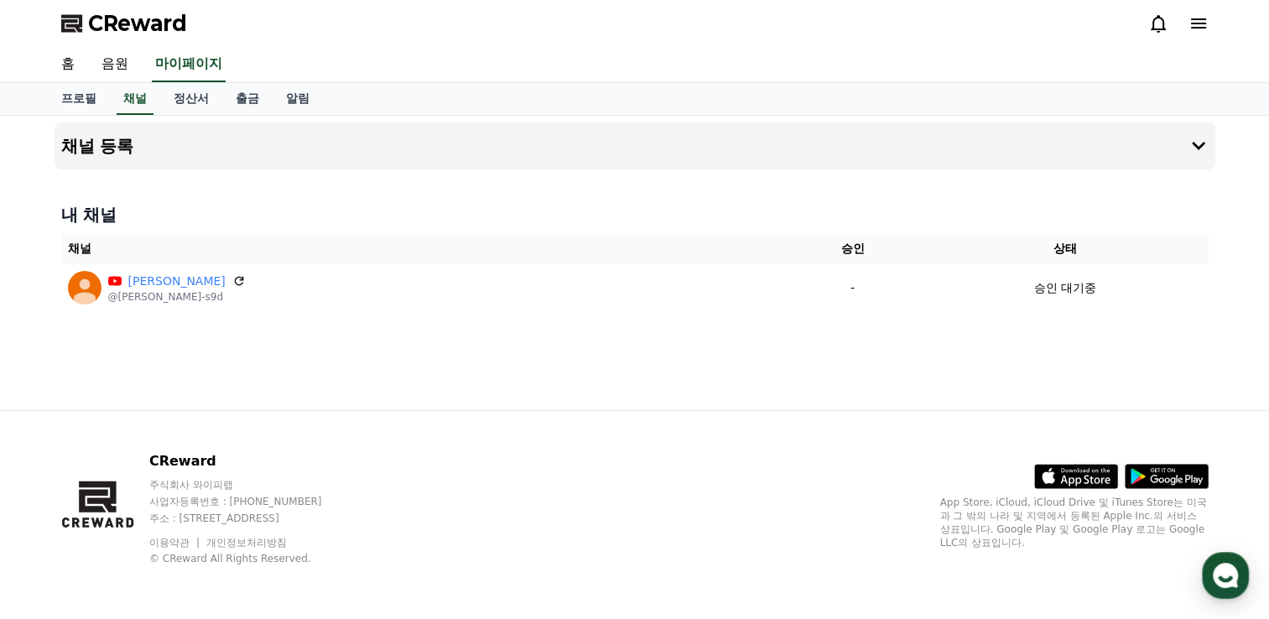
click at [1203, 26] on icon at bounding box center [1198, 23] width 20 height 20
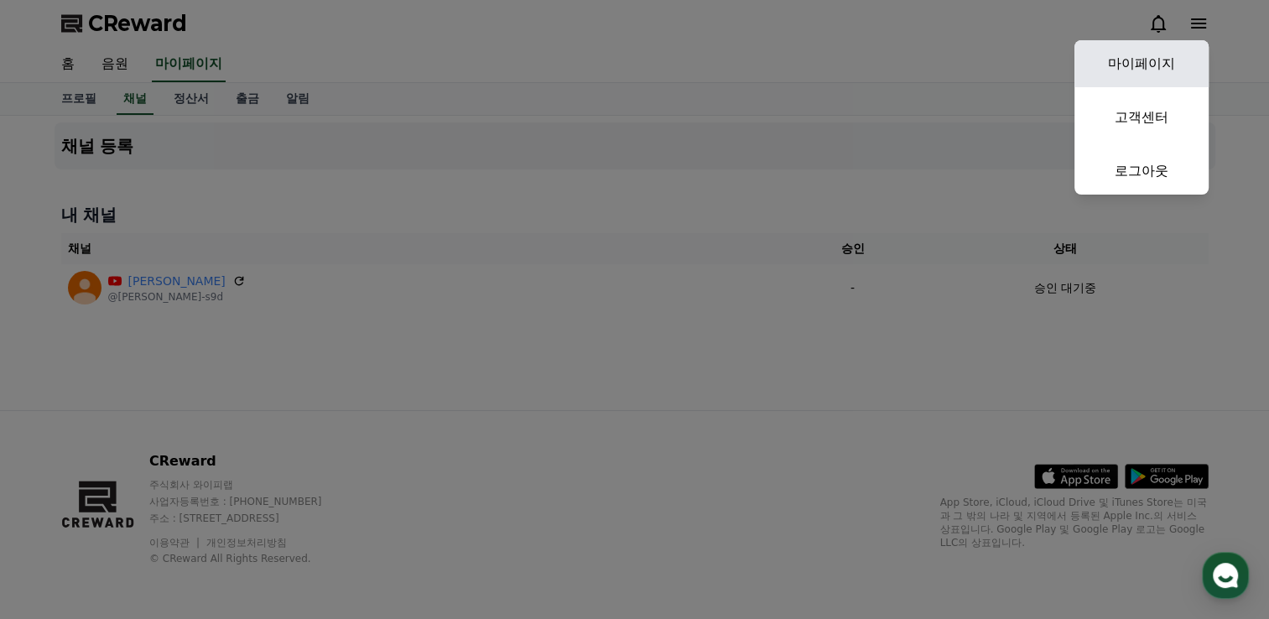
click at [1154, 75] on link "마이페이지" at bounding box center [1141, 63] width 134 height 47
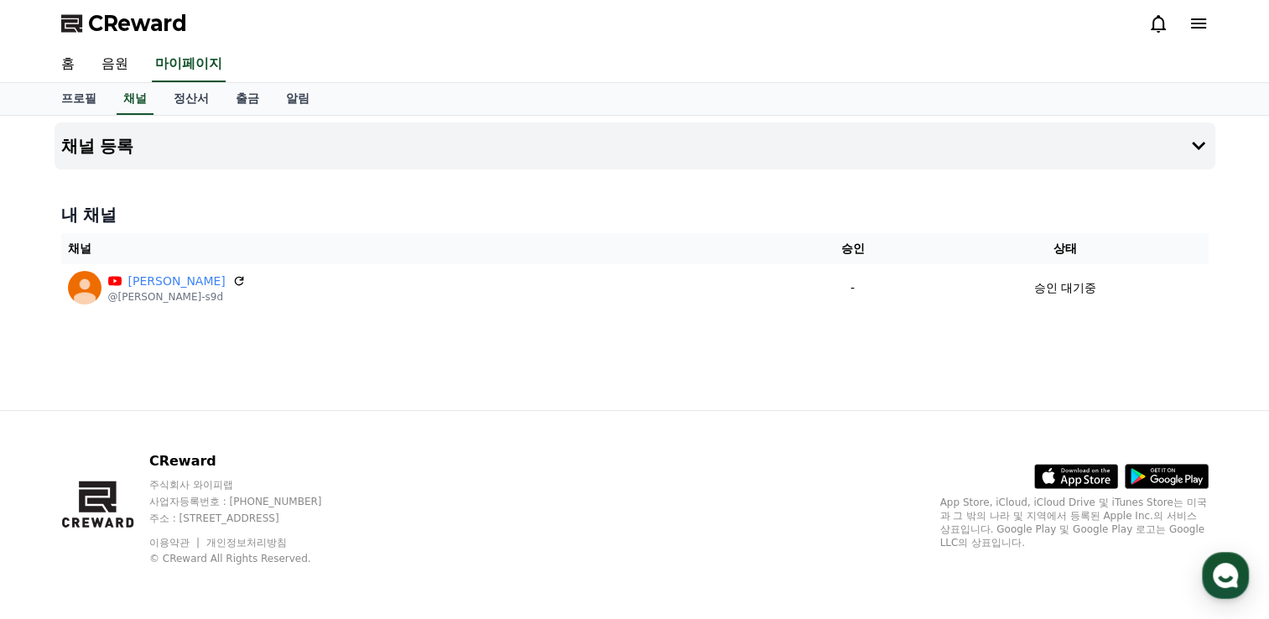
select select "**********"
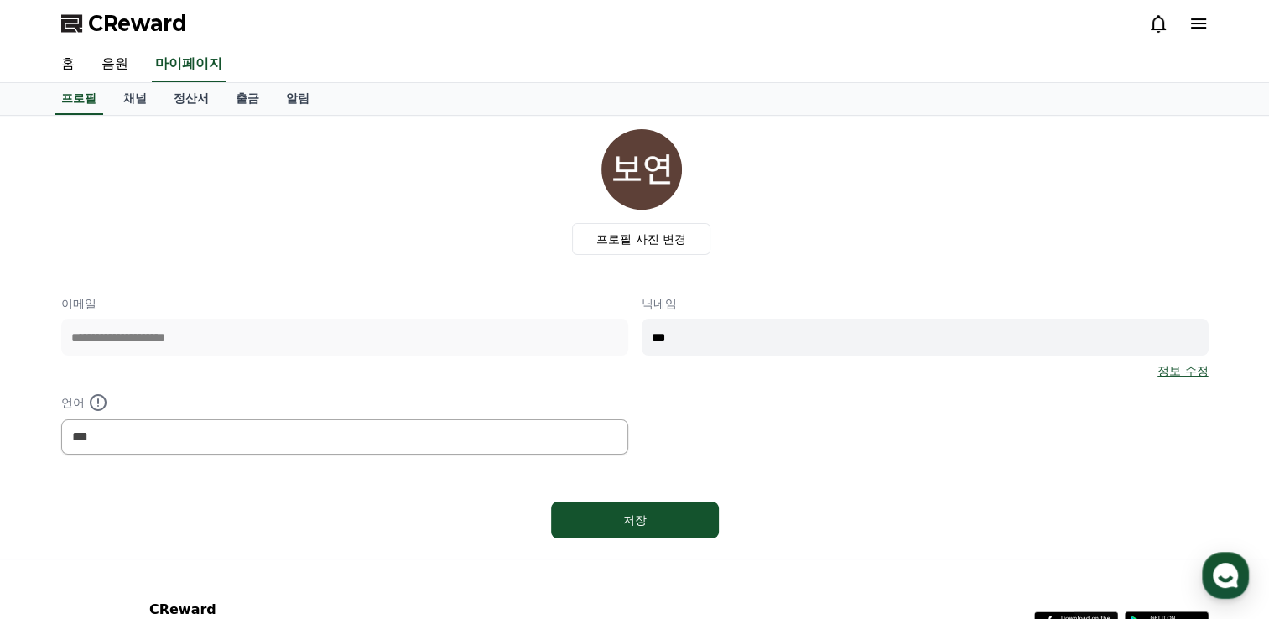
click at [1173, 369] on link "정보 수정" at bounding box center [1182, 370] width 50 height 17
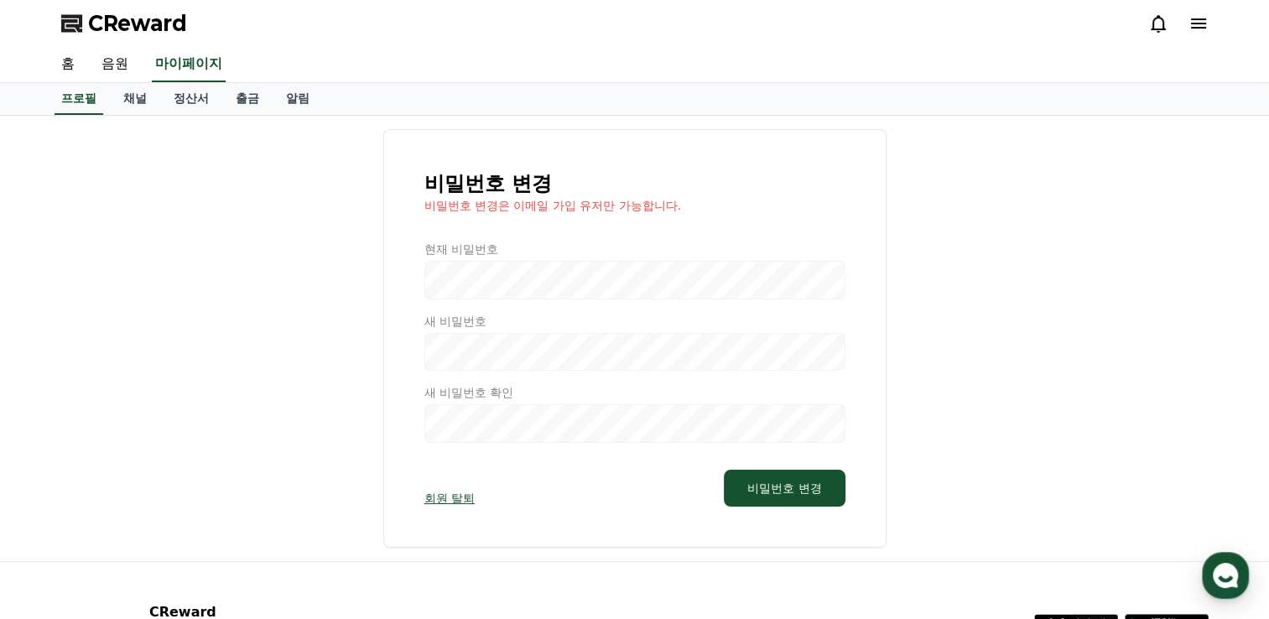
drag, startPoint x: 437, startPoint y: 210, endPoint x: 684, endPoint y: 213, distance: 246.6
click at [684, 213] on div "비밀번호 변경 비밀번호 변경은 이메일 가입 유저만 가능합니다. 현재 비밀번호 새 비밀번호 새 비밀번호 확인 회원 탈퇴 비밀번호 변경" at bounding box center [634, 338] width 503 height 419
drag, startPoint x: 684, startPoint y: 213, endPoint x: 695, endPoint y: 213, distance: 11.7
click at [695, 213] on div "비밀번호 변경 비밀번호 변경은 이메일 가입 유저만 가능합니다. 현재 비밀번호 새 비밀번호 새 비밀번호 확인 회원 탈퇴 비밀번호 변경" at bounding box center [634, 338] width 503 height 419
click at [703, 207] on p "비밀번호 변경은 이메일 가입 유저만 가능합니다." at bounding box center [634, 205] width 421 height 17
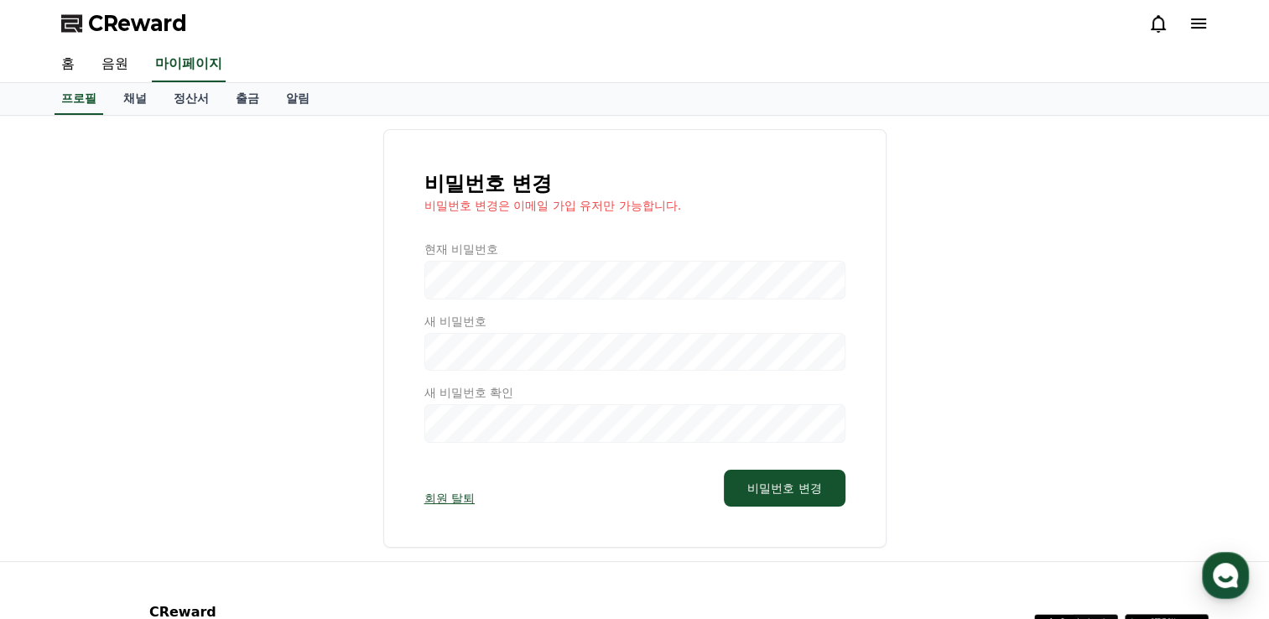
click at [564, 182] on h1 "비밀번호 변경" at bounding box center [634, 183] width 421 height 27
click at [497, 277] on div at bounding box center [634, 342] width 421 height 202
click at [517, 283] on div at bounding box center [634, 342] width 421 height 202
click at [292, 176] on div "비밀번호 변경 비밀번호 변경은 이메일 가입 유저만 가능합니다. 현재 비밀번호 새 비밀번호 새 비밀번호 확인 회원 탈퇴 비밀번호 변경" at bounding box center [634, 338] width 1147 height 419
click at [303, 106] on link "알림" at bounding box center [298, 99] width 50 height 32
